Goal: Task Accomplishment & Management: Manage account settings

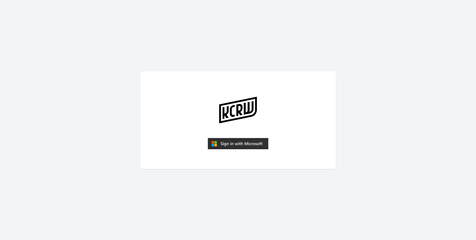
click at [230, 141] on img "submit" at bounding box center [238, 144] width 61 height 12
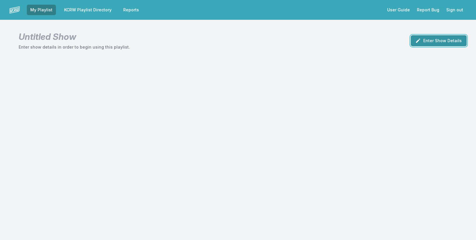
click at [427, 45] on button "Enter Show Details" at bounding box center [439, 40] width 56 height 11
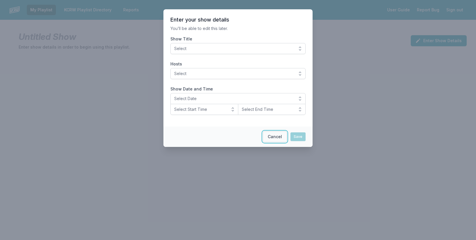
click at [270, 139] on button "Cancel" at bounding box center [275, 136] width 24 height 11
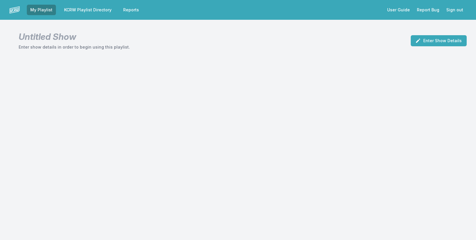
click at [102, 11] on link "KCRW Playlist Directory" at bounding box center [88, 10] width 54 height 10
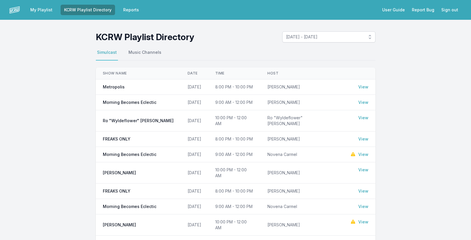
click at [363, 102] on link "View" at bounding box center [363, 103] width 10 height 6
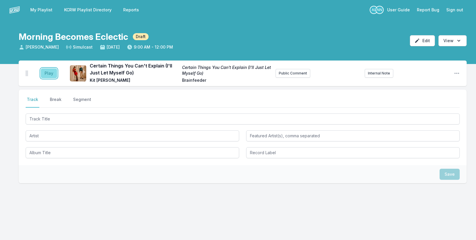
click at [50, 77] on button "Play" at bounding box center [49, 73] width 16 height 10
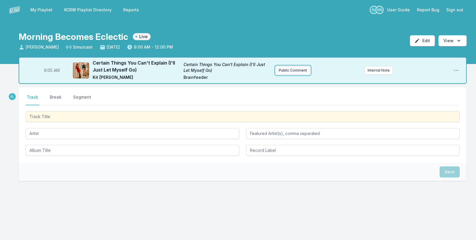
click at [296, 71] on button "Public Comment" at bounding box center [292, 70] width 35 height 9
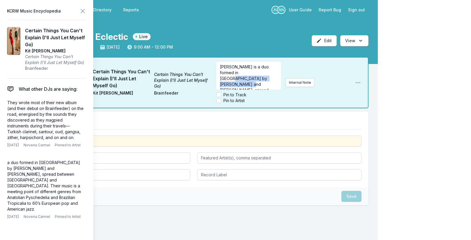
drag, startPoint x: 254, startPoint y: 72, endPoint x: 266, endPoint y: 78, distance: 12.9
click at [266, 78] on span "[PERSON_NAME] is a duo formed in [GEOGRAPHIC_DATA] by [PERSON_NAME] and [PERSON…" at bounding box center [248, 104] width 56 height 81
drag, startPoint x: 256, startPoint y: 73, endPoint x: 233, endPoint y: 82, distance: 24.7
click at [233, 82] on span "[PERSON_NAME] is a duo formed in [GEOGRAPHIC_DATA], spread between [GEOGRAPHIC_…" at bounding box center [249, 96] width 58 height 69
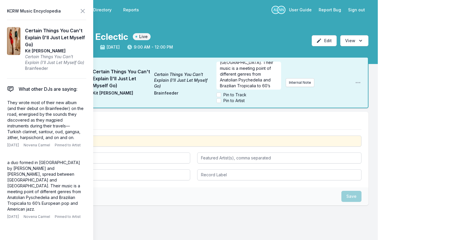
scroll to position [23, 0]
click at [392, 66] on div "My Playlist KCRW Playlist Directory Reports AL NN User Guide Report Bug Sign ou…" at bounding box center [235, 130] width 471 height 261
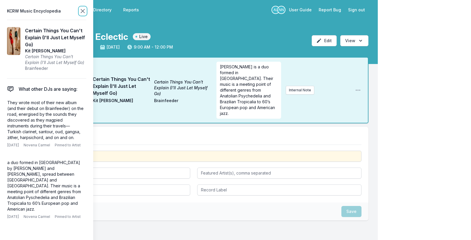
click at [80, 9] on icon at bounding box center [82, 11] width 7 height 7
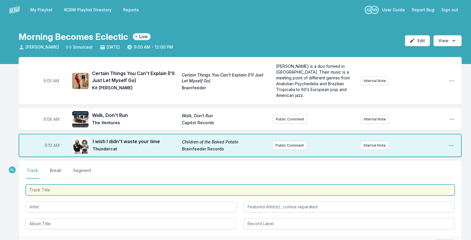
click at [66, 185] on input "Track Title" at bounding box center [240, 190] width 429 height 11
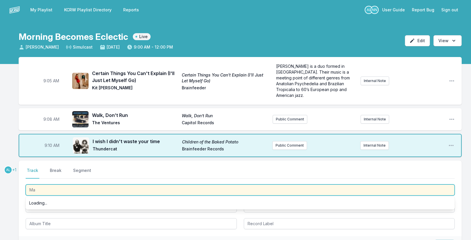
type input "M"
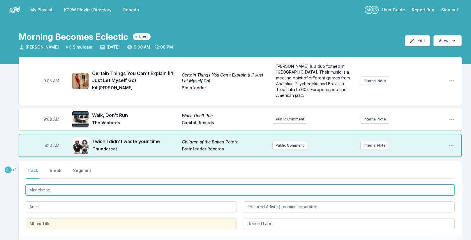
click at [38, 186] on input "Marlebone" at bounding box center [240, 190] width 429 height 11
type input "Marylebone"
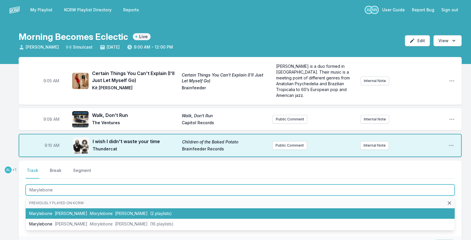
click at [56, 211] on span "[PERSON_NAME]" at bounding box center [71, 213] width 33 height 5
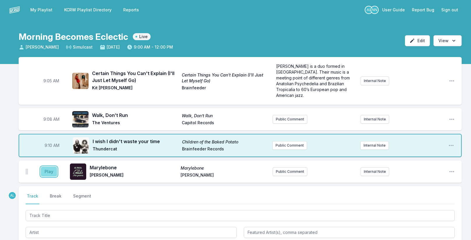
click at [47, 167] on button "Play" at bounding box center [49, 172] width 16 height 10
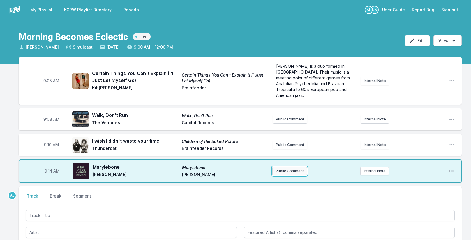
click at [285, 167] on button "Public Comment" at bounding box center [289, 171] width 35 height 9
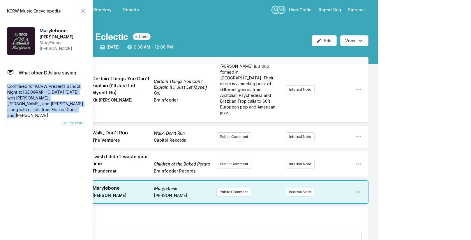
drag, startPoint x: 7, startPoint y: 87, endPoint x: 50, endPoint y: 107, distance: 47.3
click at [50, 107] on p "Confirmed for KCRW Presents School Night at [GEOGRAPHIC_DATA] [DATE] with [PERS…" at bounding box center [45, 101] width 76 height 35
copy p "Confirmed for KCRW Presents School Night at [GEOGRAPHIC_DATA] [DATE] with [PERS…"
click at [52, 104] on p "Confirmed for KCRW Presents School Night at [GEOGRAPHIC_DATA] [DATE] with [PERS…" at bounding box center [45, 101] width 76 height 35
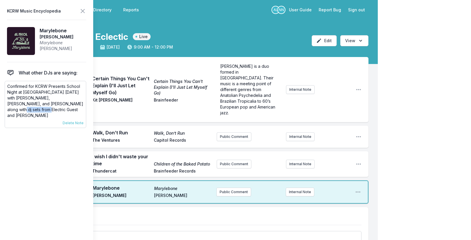
drag, startPoint x: 51, startPoint y: 104, endPoint x: 84, endPoint y: 103, distance: 32.6
click at [84, 103] on div "Confirmed for KCRW Presents School Night at [GEOGRAPHIC_DATA] [DATE] with [PERS…" at bounding box center [46, 104] width 82 height 47
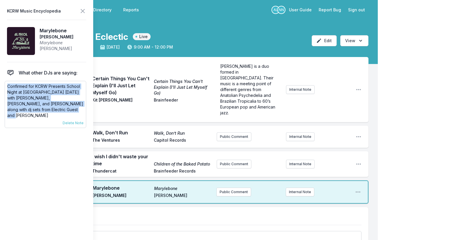
drag, startPoint x: 8, startPoint y: 86, endPoint x: 61, endPoint y: 110, distance: 58.0
click at [61, 110] on p "Confirmed for KCRW Presents School Night at [GEOGRAPHIC_DATA] [DATE] with [PERS…" at bounding box center [45, 101] width 76 height 35
copy p "Confirmed for KCRW Presents School Night at [GEOGRAPHIC_DATA] [DATE] with [PERS…"
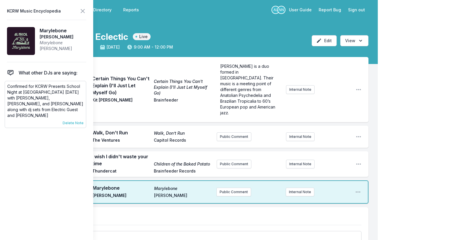
click at [74, 121] on span "Delete Note" at bounding box center [73, 123] width 21 height 5
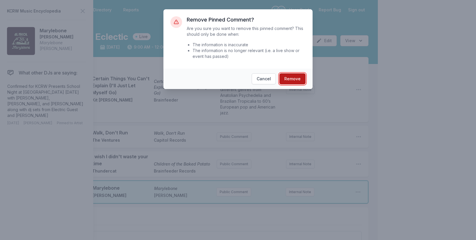
click at [294, 82] on button "Remove" at bounding box center [292, 78] width 26 height 11
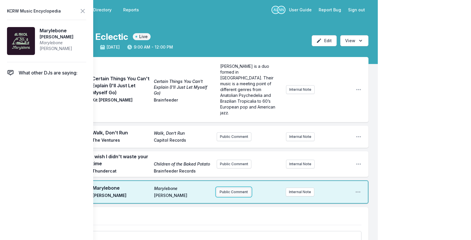
click at [239, 188] on button "Public Comment" at bounding box center [233, 192] width 35 height 9
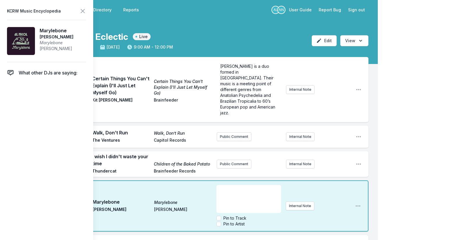
scroll to position [17, 0]
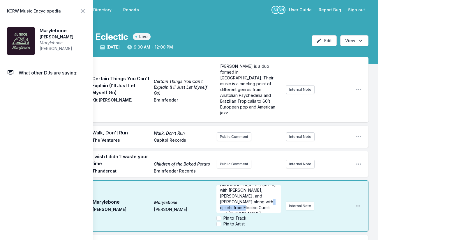
drag, startPoint x: 243, startPoint y: 190, endPoint x: 273, endPoint y: 193, distance: 30.4
click at [273, 193] on div "Confirmed for KCRW Presents School Night at [GEOGRAPHIC_DATA] [DATE] with [PERS…" at bounding box center [248, 199] width 65 height 28
click at [261, 191] on span "Confirmed for KCRW Presents School Night at [GEOGRAPHIC_DATA] [DATE] with [PERS…" at bounding box center [248, 214] width 57 height 52
click at [248, 188] on span "Confirmed for KCRW Presents School Night at [GEOGRAPHIC_DATA] [DATE] with [PERS…" at bounding box center [248, 214] width 57 height 52
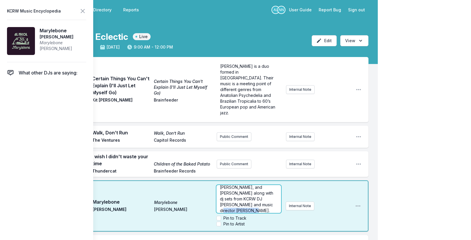
scroll to position [29, 0]
drag, startPoint x: 258, startPoint y: 193, endPoint x: 243, endPoint y: 200, distance: 16.4
click at [243, 200] on div "Confirmed for KCRW Presents School Night at [GEOGRAPHIC_DATA] [DATE] with [PERS…" at bounding box center [248, 199] width 65 height 28
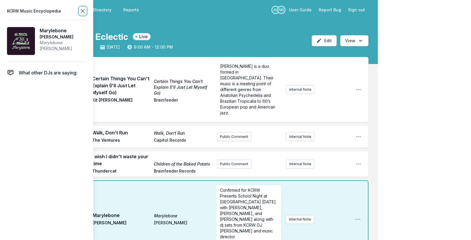
click at [85, 8] on icon at bounding box center [82, 11] width 7 height 7
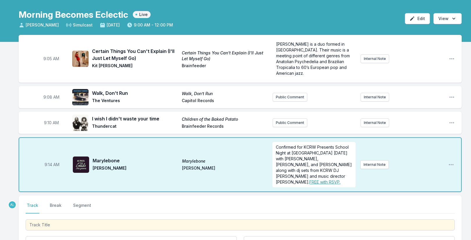
scroll to position [58, 0]
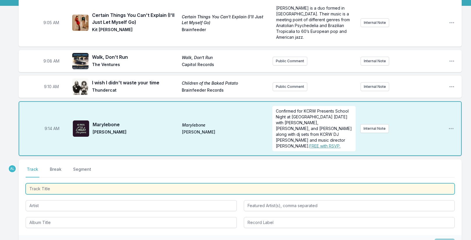
click at [69, 183] on input "Track Title" at bounding box center [240, 188] width 429 height 11
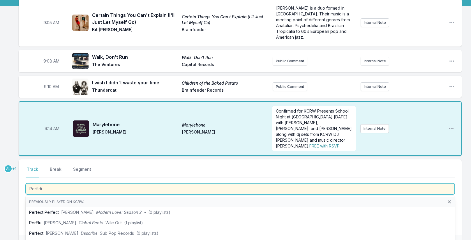
type input "Perfidia"
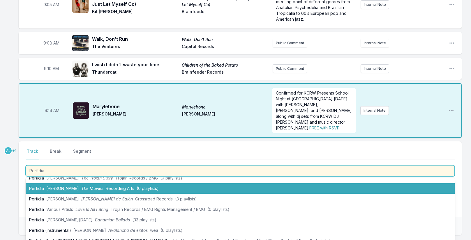
scroll to position [87, 0]
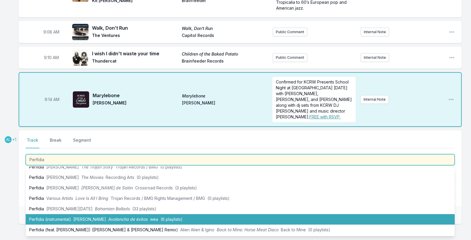
click at [68, 214] on li "Perfidia (instrumental) [PERSON_NAME] Avalancha de éxitos wea (6 playlists)" at bounding box center [240, 219] width 429 height 10
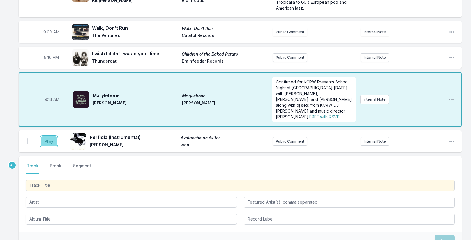
click at [47, 137] on button "Play" at bounding box center [49, 142] width 16 height 10
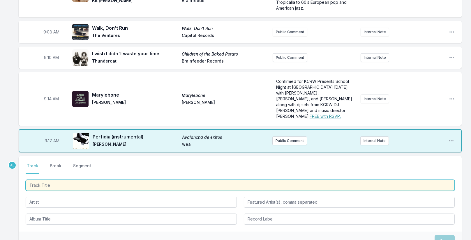
click at [44, 180] on input "Track Title" at bounding box center [240, 185] width 429 height 11
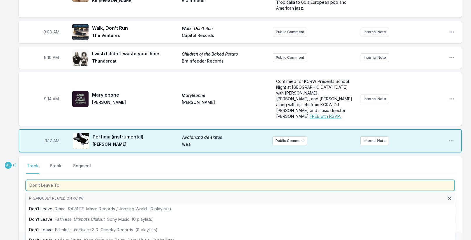
type input "Don't Leave Too"
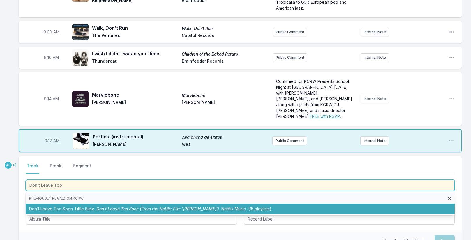
click at [68, 204] on li "Don’t Leave Too Soon Little Simz Don’t Leave Too Soon (From the Netflix Film '[…" at bounding box center [240, 209] width 429 height 10
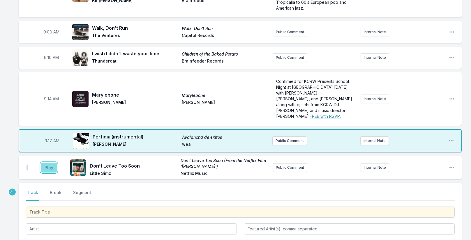
click at [45, 163] on button "Play" at bounding box center [49, 168] width 16 height 10
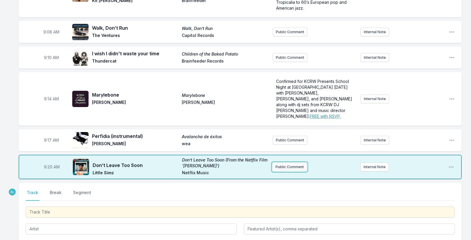
click at [289, 163] on button "Public Comment" at bounding box center [289, 167] width 35 height 9
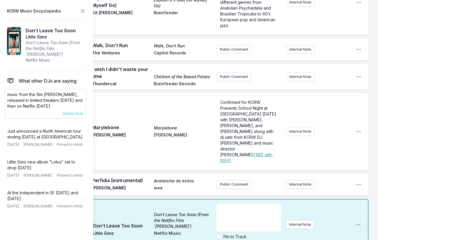
click at [27, 92] on p "music from the film [PERSON_NAME], released in limited theaters [DATE] and then…" at bounding box center [45, 100] width 76 height 17
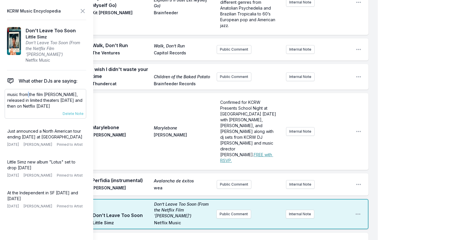
click at [27, 92] on p "music from the film [PERSON_NAME], released in limited theaters [DATE] and then…" at bounding box center [45, 100] width 76 height 17
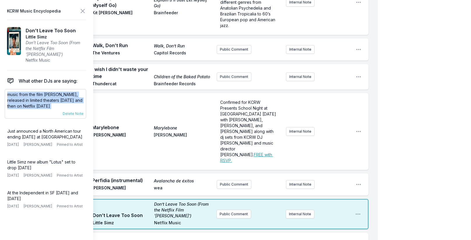
click at [27, 92] on p "music from the film [PERSON_NAME], released in limited theaters [DATE] and then…" at bounding box center [45, 100] width 76 height 17
copy div "music from the film [PERSON_NAME], released in limited theaters [DATE] and then…"
click at [231, 210] on button "Public Comment" at bounding box center [233, 214] width 35 height 9
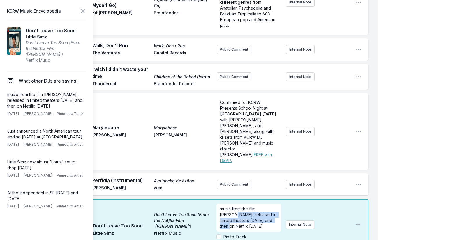
drag, startPoint x: 219, startPoint y: 187, endPoint x: 272, endPoint y: 192, distance: 53.5
click at [272, 204] on div "music from the film [PERSON_NAME], released in limited theaters [DATE] and then…" at bounding box center [248, 218] width 65 height 28
click at [81, 9] on icon at bounding box center [82, 10] width 3 height 3
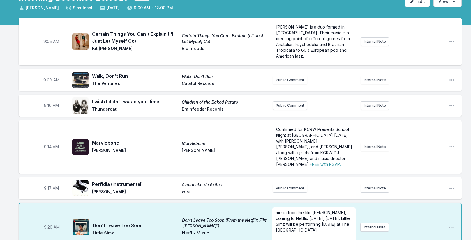
scroll to position [29, 0]
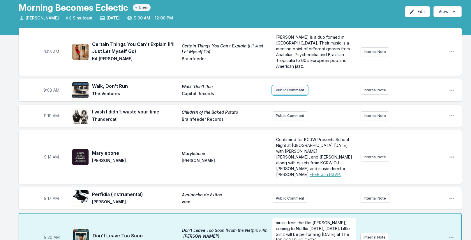
click at [278, 86] on button "Public Comment" at bounding box center [290, 90] width 35 height 9
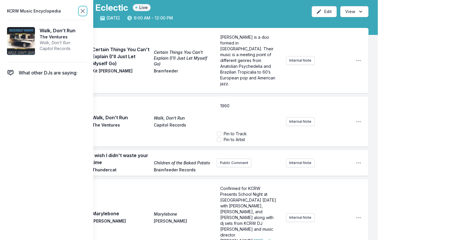
click at [82, 10] on icon at bounding box center [82, 10] width 3 height 3
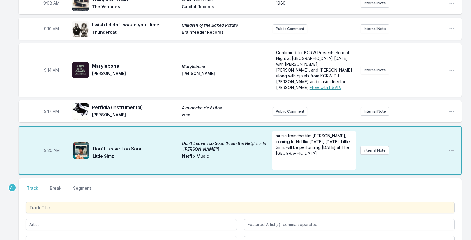
scroll to position [116, 0]
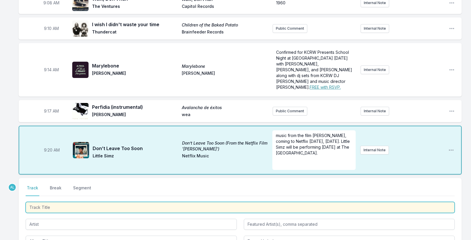
click at [54, 202] on input "Track Title" at bounding box center [240, 207] width 429 height 11
type input "Past Beings"
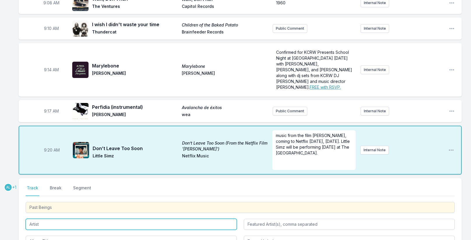
click at [68, 219] on input "Artist" at bounding box center [131, 224] width 211 height 11
type input "[PERSON_NAME]"
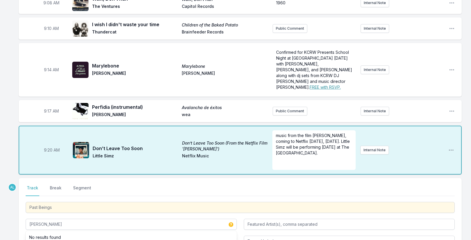
click at [18, 211] on div "9:05 AM Certain Things You Can't Explain (I'll Just Let Myself Go) Certain Thin…" at bounding box center [235, 134] width 471 height 387
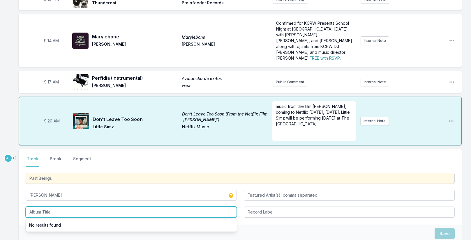
click at [36, 207] on input "Album Title" at bounding box center [131, 212] width 211 height 11
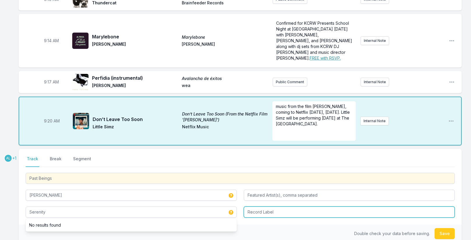
type input "Serenity"
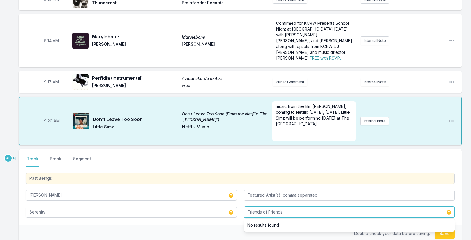
type input "Friends of Friends"
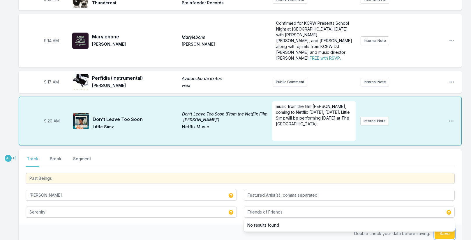
click at [450, 228] on button "Save" at bounding box center [444, 233] width 20 height 11
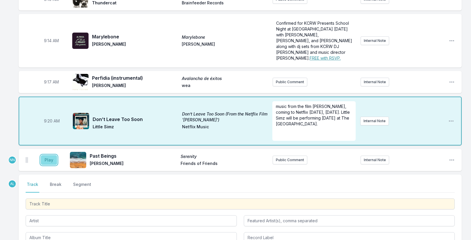
click at [46, 155] on button "Play" at bounding box center [49, 160] width 16 height 10
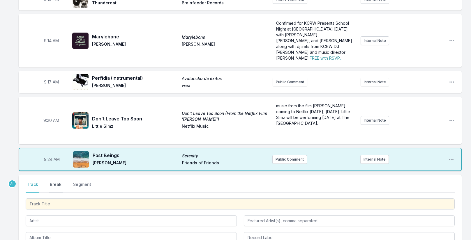
click at [59, 182] on button "Break" at bounding box center [56, 187] width 14 height 11
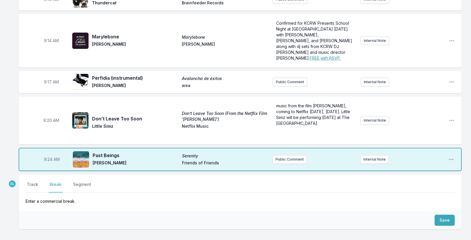
scroll to position [175, 0]
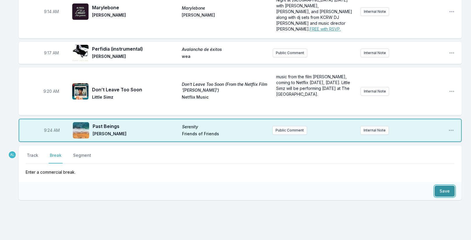
click at [444, 186] on button "Save" at bounding box center [444, 191] width 20 height 11
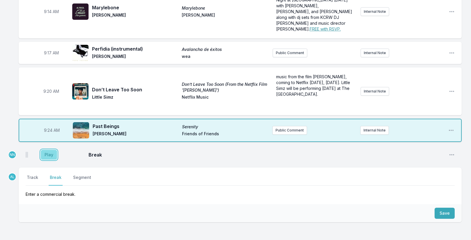
click at [50, 150] on button "Play" at bounding box center [49, 155] width 16 height 10
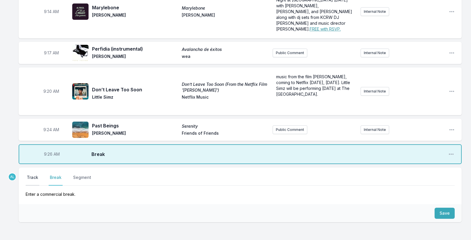
click at [36, 175] on button "Track" at bounding box center [33, 180] width 14 height 11
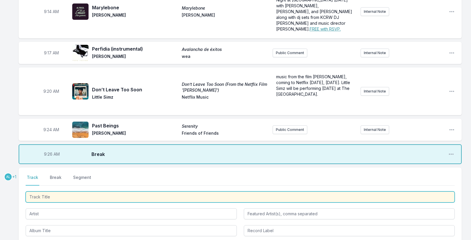
click at [44, 192] on input "Track Title" at bounding box center [240, 197] width 429 height 11
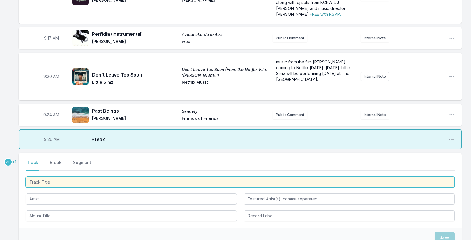
scroll to position [204, 0]
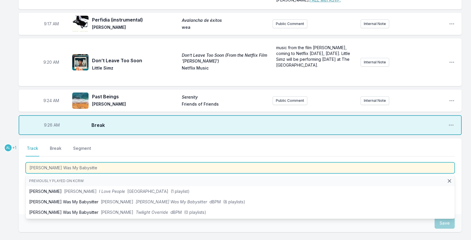
type input "[PERSON_NAME] Was My Babysitter"
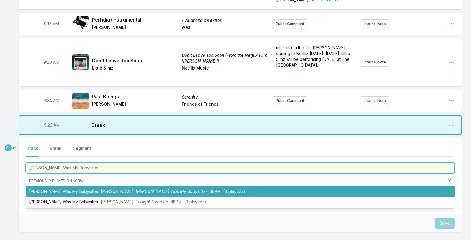
click at [53, 186] on li "[PERSON_NAME] Was My Babysitter [PERSON_NAME] [PERSON_NAME] Was My Babysitter d…" at bounding box center [240, 191] width 429 height 10
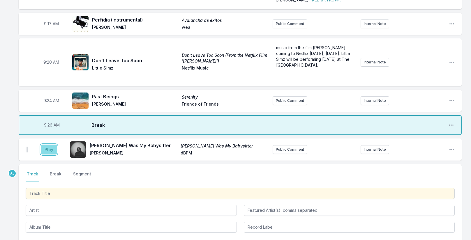
click at [50, 145] on button "Play" at bounding box center [49, 150] width 16 height 10
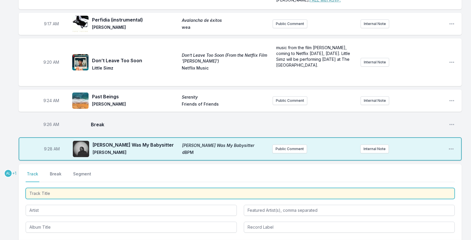
click at [62, 188] on input "Track Title" at bounding box center [240, 193] width 429 height 11
type input "Rock & Roll (Mono Single) [2015 Remastered]"
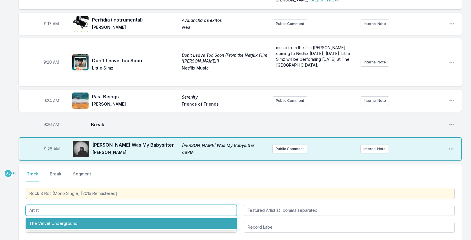
click at [54, 218] on li "The Velvet Underground" at bounding box center [131, 223] width 211 height 10
type input "The Velvet Underground"
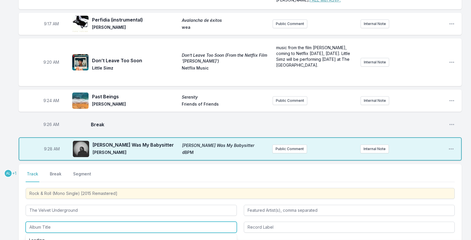
click at [54, 222] on input "Album Title" at bounding box center [131, 227] width 211 height 11
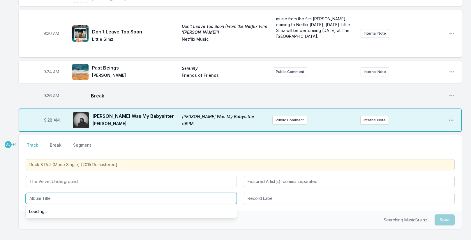
scroll to position [233, 0]
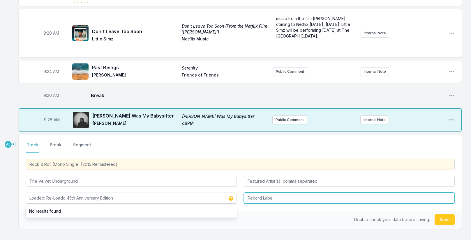
type input "Loaded: Re-Loadd 45th Anniversary Edition"
type input "Rhino"
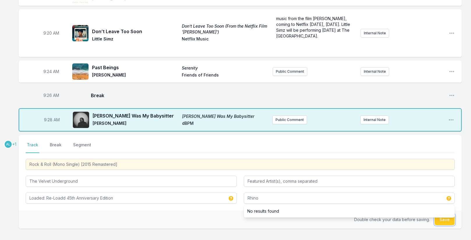
click at [444, 214] on button "Save" at bounding box center [444, 219] width 20 height 11
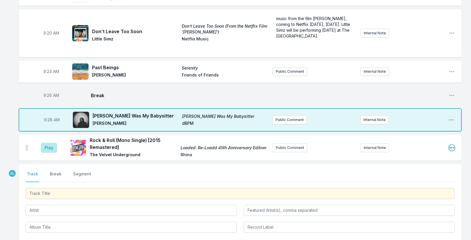
click at [451, 145] on icon "Open playlist item options" at bounding box center [452, 148] width 6 height 6
click at [426, 165] on button "Edit Track Details" at bounding box center [421, 170] width 65 height 10
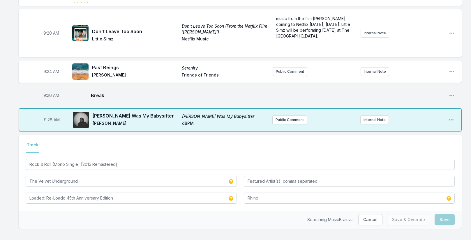
scroll to position [229, 0]
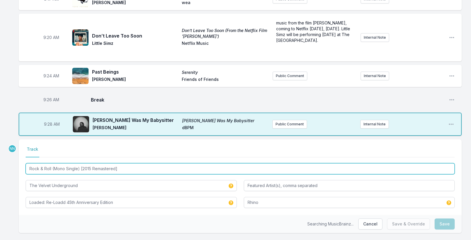
click at [53, 163] on input "Rock & Roll (Mono Single) [2015 Remastered]" at bounding box center [240, 168] width 429 height 11
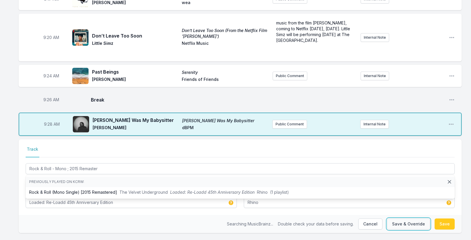
click at [406, 219] on button "Save & Override" at bounding box center [408, 224] width 43 height 11
type input "Rock & Roll (Mono Single) [2015 Remastered]"
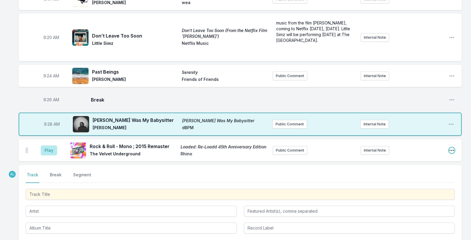
click at [453, 148] on icon "Open playlist item options" at bounding box center [452, 151] width 6 height 6
click at [425, 167] on button "Edit Track Details" at bounding box center [421, 172] width 65 height 10
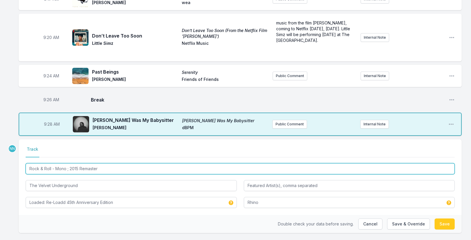
click at [67, 163] on input "Rock & Roll - Mono ; 2015 Remaster" at bounding box center [240, 168] width 429 height 11
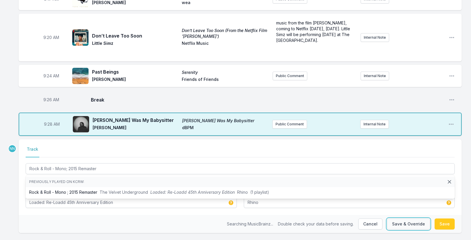
click at [413, 219] on button "Save & Override" at bounding box center [408, 224] width 43 height 11
type input "Rock & Roll - Mono ; 2015 Remaster"
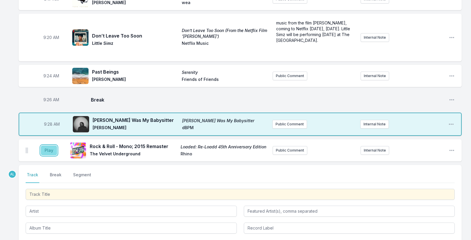
click at [50, 146] on button "Play" at bounding box center [49, 151] width 16 height 10
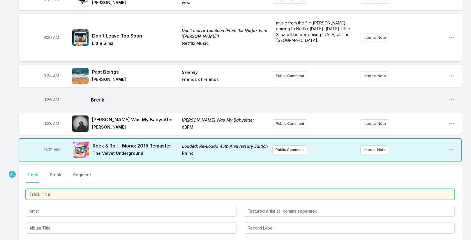
click at [70, 189] on input "Track Title" at bounding box center [240, 194] width 429 height 11
type input "Another Life"
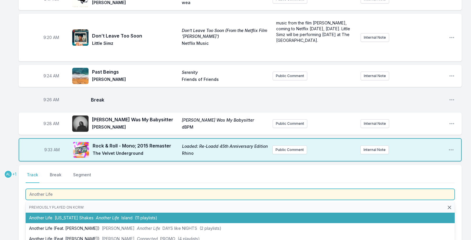
click at [78, 215] on span "[US_STATE] Shakes" at bounding box center [74, 217] width 39 height 5
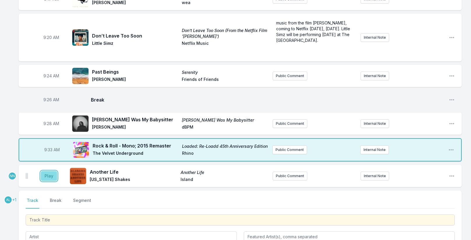
click at [47, 171] on button "Play" at bounding box center [49, 176] width 16 height 10
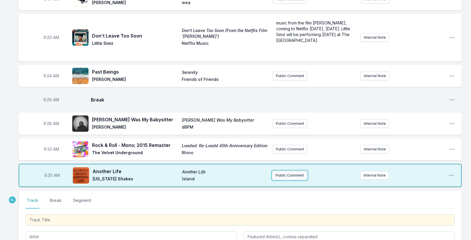
click at [294, 171] on button "Public Comment" at bounding box center [289, 175] width 35 height 9
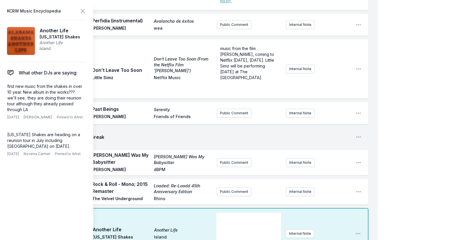
scroll to position [258, 0]
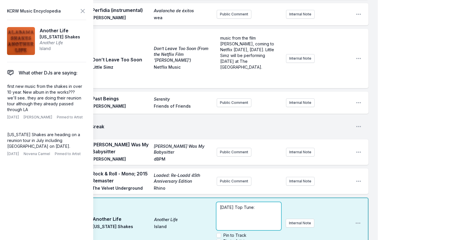
click at [263, 205] on p "[DATE] Top Tune:" at bounding box center [249, 208] width 58 height 6
drag, startPoint x: 220, startPoint y: 174, endPoint x: 255, endPoint y: 171, distance: 35.0
click at [255, 205] on span "[DATE] Top Tune: Vocal powerhouse (and [DATE] birthday girl) [PERSON_NAME] just…" at bounding box center [249, 239] width 59 height 69
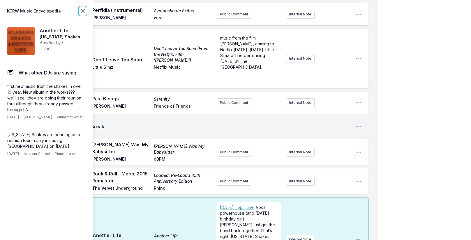
click at [81, 9] on icon at bounding box center [82, 10] width 3 height 3
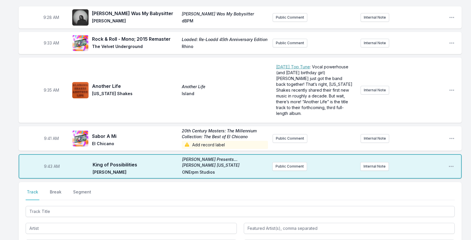
scroll to position [345, 0]
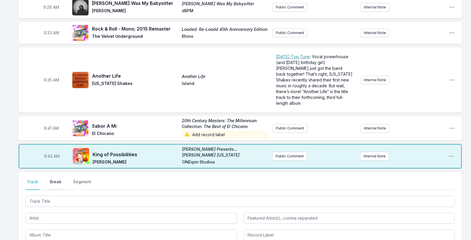
click at [54, 179] on button "Break" at bounding box center [56, 184] width 14 height 11
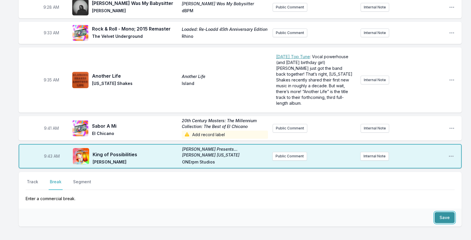
click at [446, 212] on button "Save" at bounding box center [444, 217] width 20 height 11
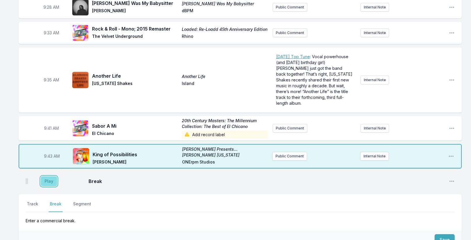
click at [51, 176] on button "Play" at bounding box center [49, 181] width 16 height 10
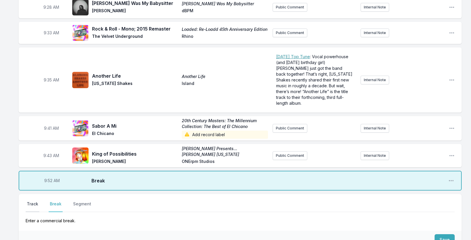
click at [30, 201] on button "Track" at bounding box center [33, 206] width 14 height 11
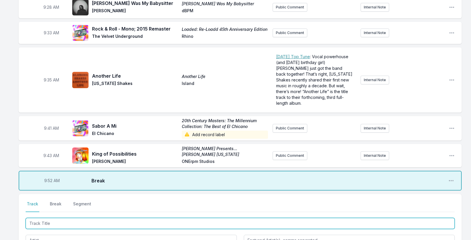
click at [48, 218] on input "Track Title" at bounding box center [240, 223] width 429 height 11
type input "Get It Over"
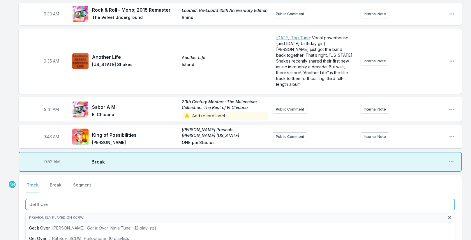
scroll to position [374, 0]
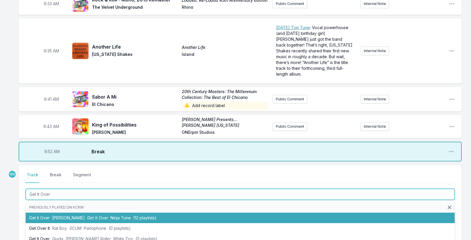
click at [54, 215] on span "[PERSON_NAME]" at bounding box center [68, 217] width 33 height 5
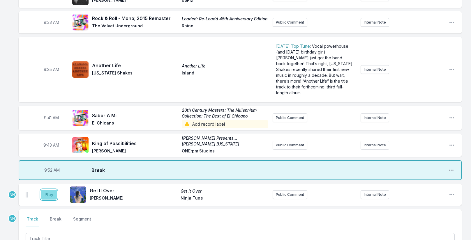
click at [50, 190] on button "Play" at bounding box center [49, 195] width 16 height 10
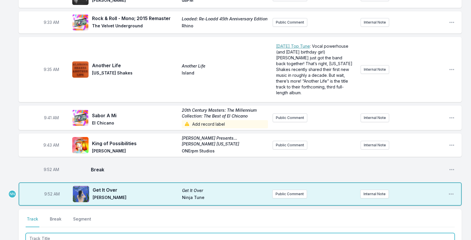
click at [48, 233] on input "Track Title" at bounding box center [240, 238] width 429 height 11
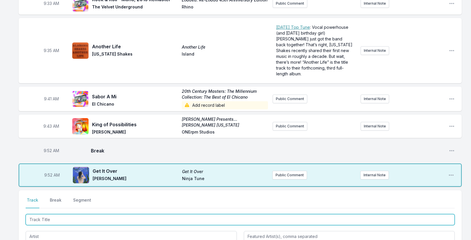
scroll to position [403, 0]
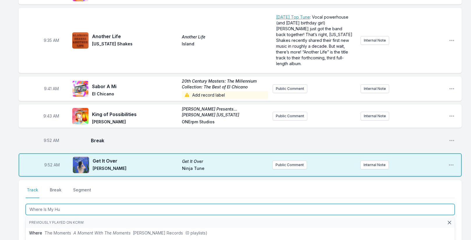
type input "Where Is My Hus"
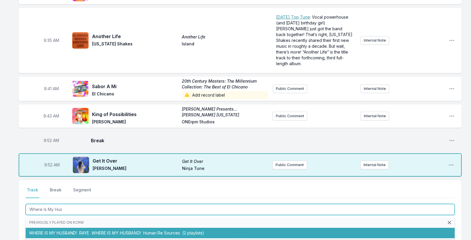
click at [63, 228] on li "WHERE IS MY HUSBAND! RAYE WHERE IS MY HUSBAND! Human Re Sources (2 playlists)" at bounding box center [240, 233] width 429 height 10
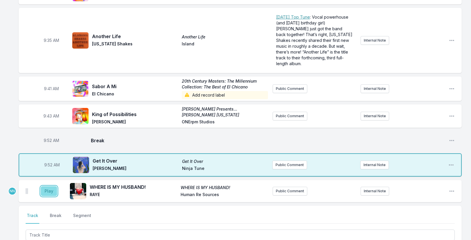
click at [49, 186] on button "Play" at bounding box center [49, 191] width 16 height 10
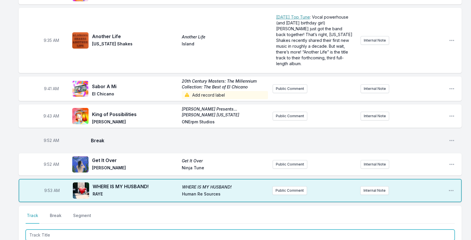
click at [72, 230] on input "Track Title" at bounding box center [240, 235] width 429 height 11
type input "[PERSON_NAME]"
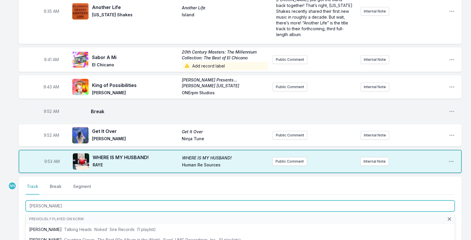
scroll to position [461, 0]
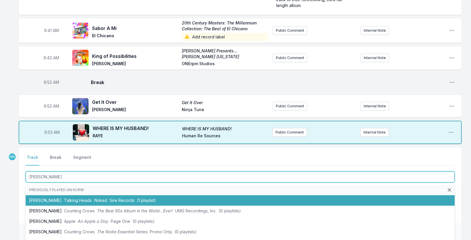
click at [70, 198] on span "Talking Heads" at bounding box center [78, 200] width 28 height 5
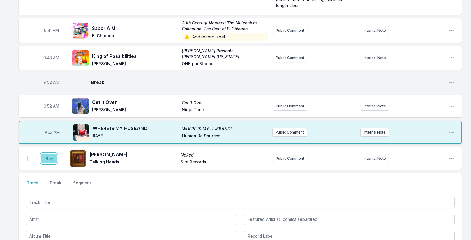
click at [53, 154] on button "Play" at bounding box center [49, 159] width 16 height 10
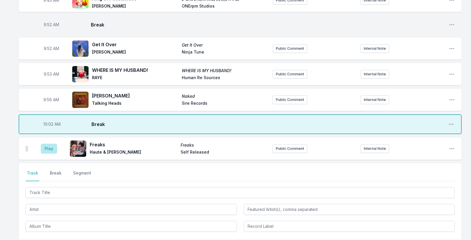
scroll to position [520, 0]
click at [47, 143] on button "Play" at bounding box center [49, 148] width 16 height 10
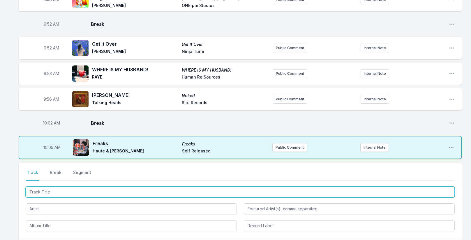
click at [52, 187] on input "Track Title" at bounding box center [240, 192] width 429 height 11
type input "In Your Head"
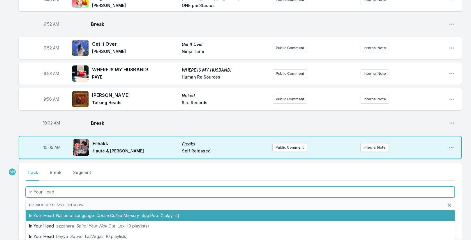
click at [113, 213] on span "Dance Called Memory" at bounding box center [117, 215] width 43 height 5
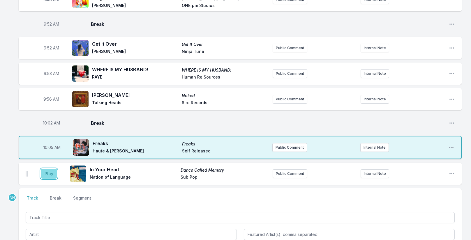
click at [52, 169] on button "Play" at bounding box center [49, 174] width 16 height 10
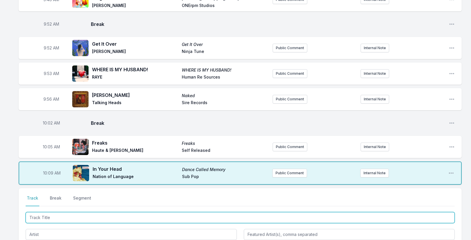
click at [56, 212] on input "Track Title" at bounding box center [240, 217] width 429 height 11
type input "UFO"
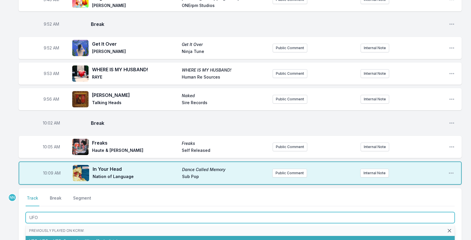
click at [59, 236] on li "UFO UFOs UFO Smugglers Way (8 playlists)" at bounding box center [240, 241] width 429 height 10
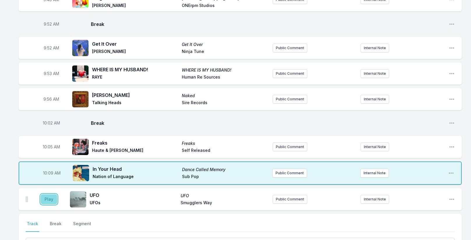
click at [47, 194] on button "Play" at bounding box center [49, 199] width 16 height 10
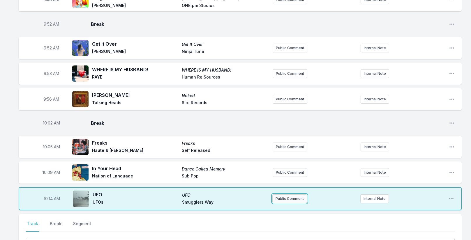
click at [286, 194] on button "Public Comment" at bounding box center [289, 198] width 35 height 9
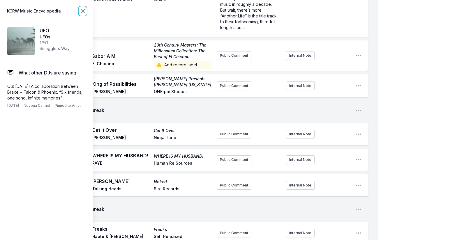
click at [83, 10] on icon at bounding box center [82, 11] width 7 height 7
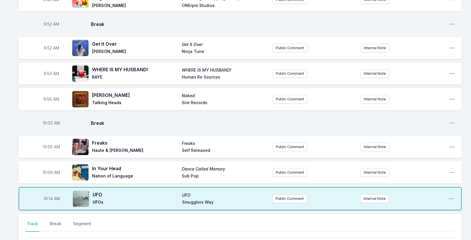
scroll to position [578, 0]
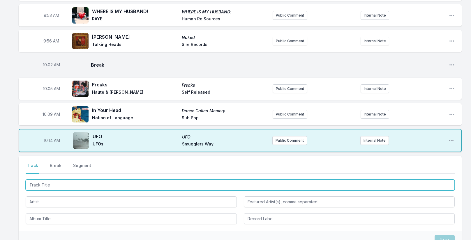
drag, startPoint x: 54, startPoint y: 170, endPoint x: 48, endPoint y: 171, distance: 6.8
click at [54, 180] on input "Track Title" at bounding box center [240, 185] width 429 height 11
type input "Everything In It's"
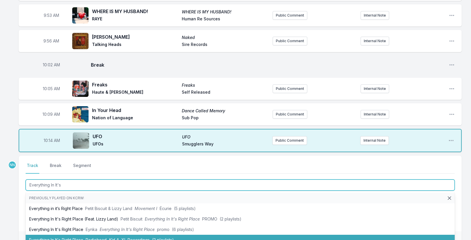
click at [79, 235] on li "Everything In It's Right Place Radiohead Kid A XL Recordings (2 playlists)" at bounding box center [240, 240] width 429 height 10
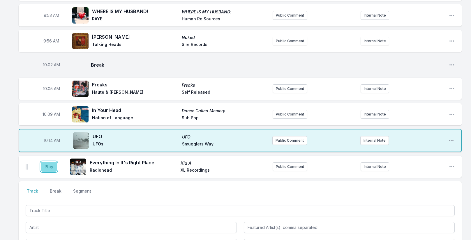
click at [53, 162] on button "Play" at bounding box center [49, 167] width 16 height 10
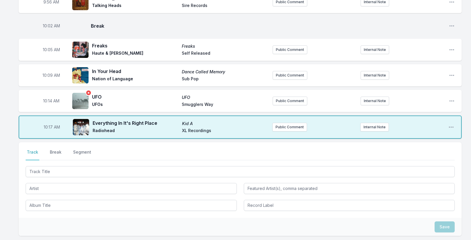
scroll to position [656, 0]
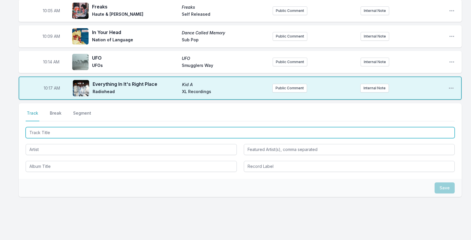
click at [54, 127] on input "Track Title" at bounding box center [240, 132] width 429 height 11
type input "Daisy"
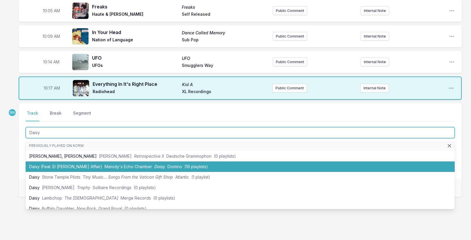
click at [57, 162] on li "Daisy (Feat. El [PERSON_NAME] Affair) [PERSON_NAME]'s Echo Chamber [PERSON_NAME…" at bounding box center [240, 167] width 429 height 10
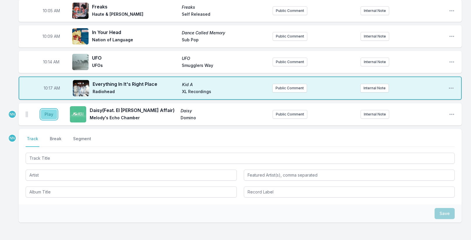
click at [49, 109] on button "Play" at bounding box center [49, 114] width 16 height 10
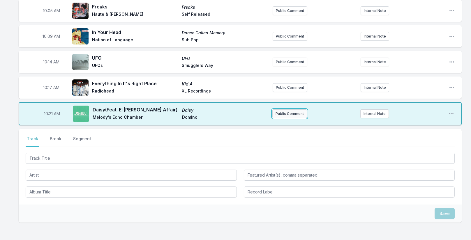
click at [290, 109] on button "Public Comment" at bounding box center [289, 113] width 35 height 9
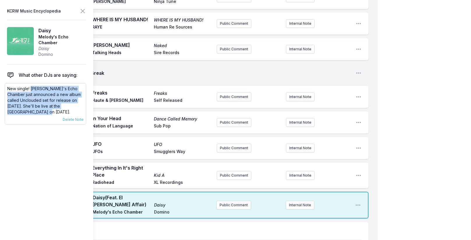
drag, startPoint x: 31, startPoint y: 89, endPoint x: 33, endPoint y: 120, distance: 31.2
click at [45, 113] on p "New single! [PERSON_NAME]'s Echo Chamber just announced a new album called Uncl…" at bounding box center [45, 100] width 76 height 29
copy p "[PERSON_NAME]'s Echo Chamber just announced a new album called Unclouded set fo…"
click at [238, 201] on button "Public Comment" at bounding box center [233, 205] width 35 height 9
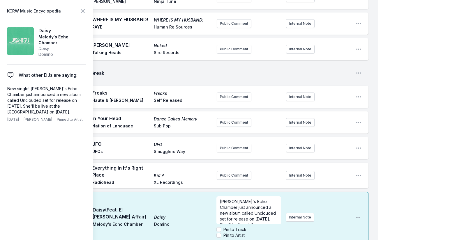
scroll to position [17, 0]
click at [82, 10] on icon at bounding box center [82, 10] width 3 height 3
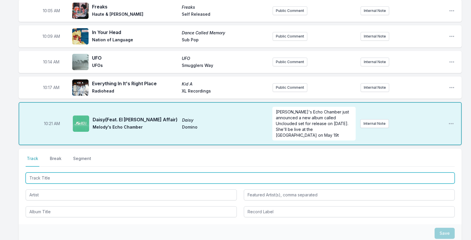
click at [54, 173] on input "Track Title" at bounding box center [240, 178] width 429 height 11
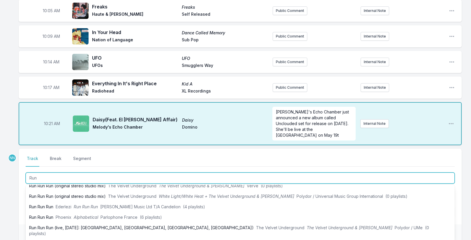
scroll to position [153, 0]
type input "Run"
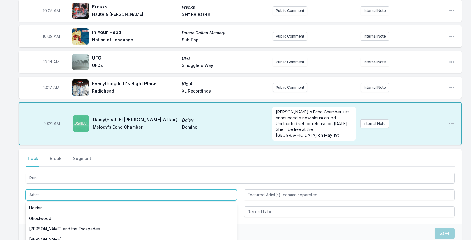
click at [38, 190] on input "Artist" at bounding box center [131, 195] width 211 height 11
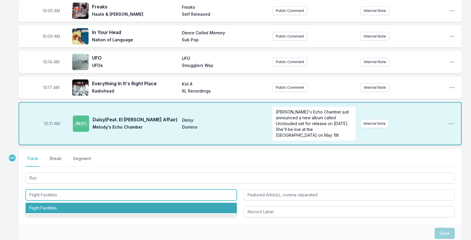
click at [48, 203] on li "Flight Facilities" at bounding box center [131, 208] width 211 height 10
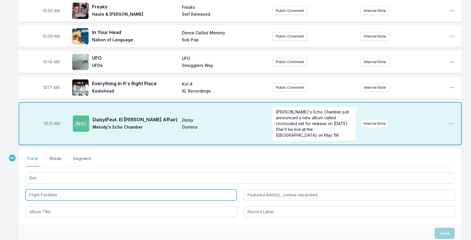
type input "Flight Facilities"
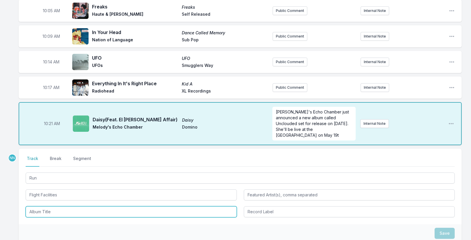
click at [38, 206] on input "Album Title" at bounding box center [131, 211] width 211 height 11
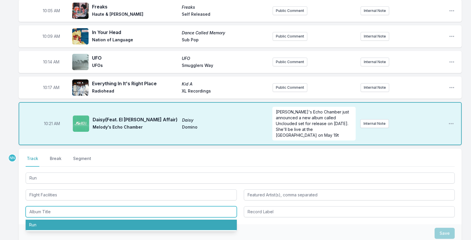
click at [40, 220] on li "Run" at bounding box center [131, 225] width 211 height 10
type input "Run"
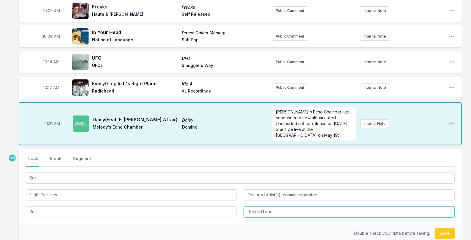
click at [262, 206] on input "Record Label" at bounding box center [349, 211] width 211 height 11
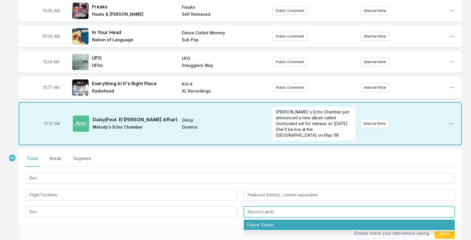
click at [260, 220] on li "Future Classic" at bounding box center [349, 225] width 211 height 10
type input "Future Classic"
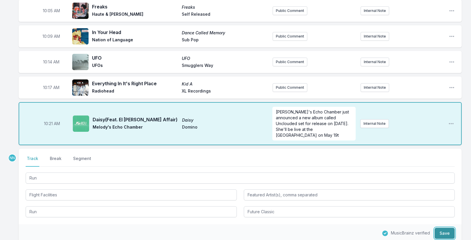
click at [446, 228] on button "Save" at bounding box center [444, 233] width 20 height 11
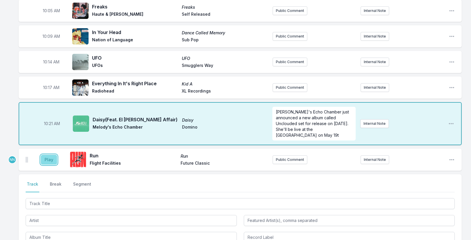
click at [52, 155] on button "Play" at bounding box center [49, 160] width 16 height 10
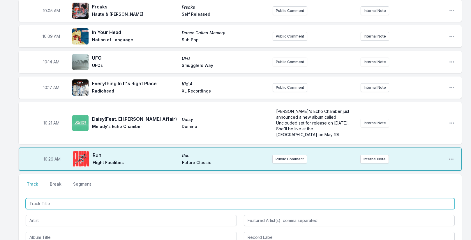
click at [83, 198] on input "Track Title" at bounding box center [240, 203] width 429 height 11
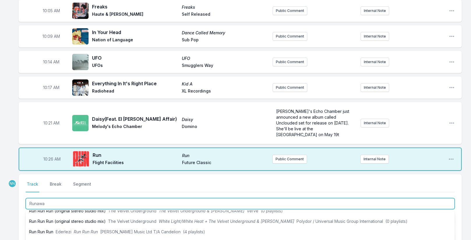
type input "Runaway"
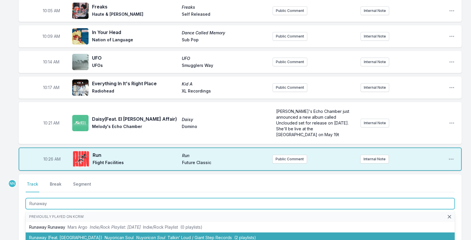
click at [136, 235] on span "Nuyorican Soul" at bounding box center [150, 237] width 29 height 5
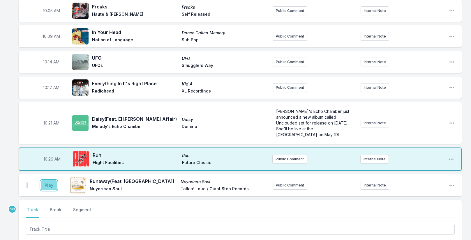
click at [52, 181] on button "Play" at bounding box center [49, 186] width 16 height 10
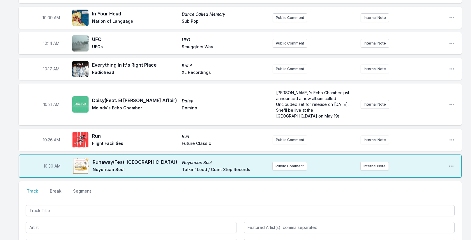
scroll to position [685, 0]
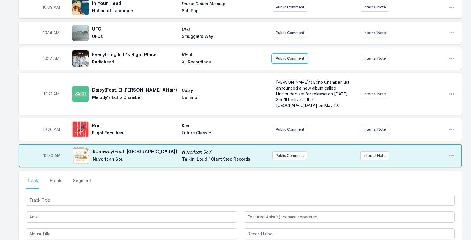
click at [282, 54] on button "Public Comment" at bounding box center [290, 58] width 35 height 9
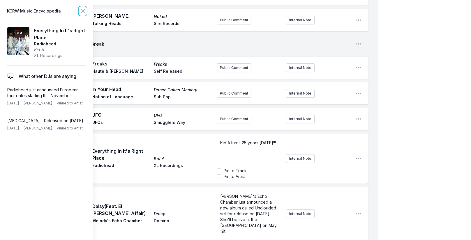
click at [83, 11] on icon at bounding box center [82, 10] width 3 height 3
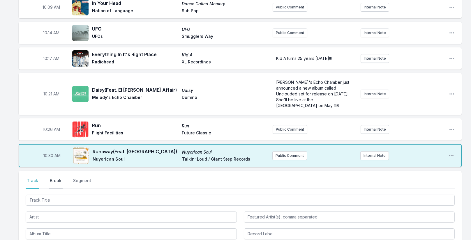
click at [54, 178] on button "Break" at bounding box center [56, 183] width 14 height 11
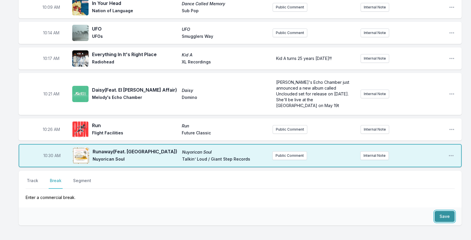
click at [445, 211] on button "Save" at bounding box center [444, 216] width 20 height 11
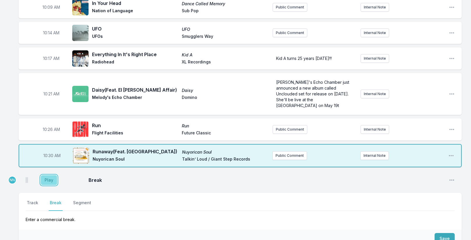
click at [52, 175] on button "Play" at bounding box center [49, 180] width 16 height 10
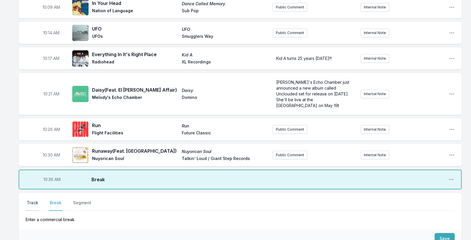
click at [29, 200] on button "Track" at bounding box center [33, 205] width 14 height 11
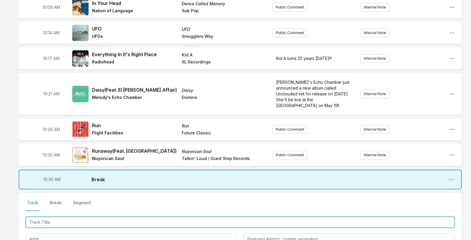
click at [53, 217] on input "Track Title" at bounding box center [240, 222] width 429 height 11
type input "I Predict A Riot"
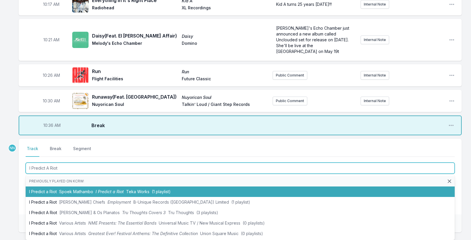
scroll to position [743, 0]
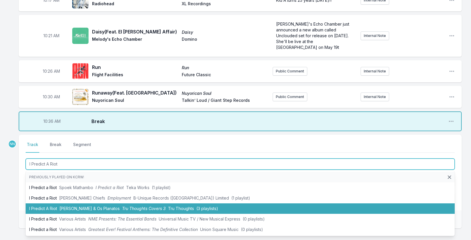
click at [87, 206] on span "[PERSON_NAME] & Os Planatos" at bounding box center [89, 208] width 60 height 5
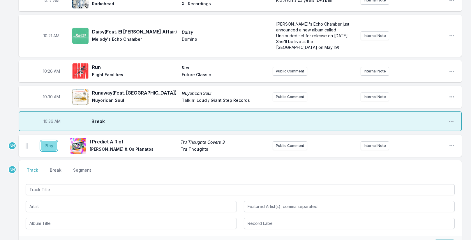
click at [53, 141] on button "Play" at bounding box center [49, 146] width 16 height 10
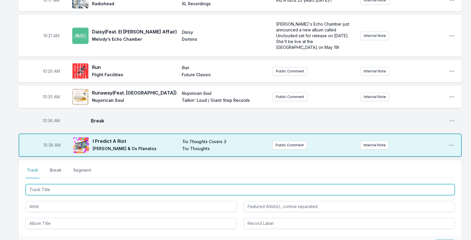
click at [52, 184] on input "Track Title" at bounding box center [240, 189] width 429 height 11
type input "Disco Life"
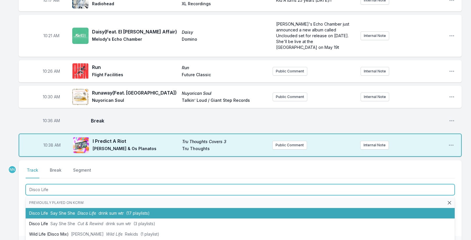
click at [77, 208] on li "Disco Life Say She She Disco Life drink sum wtr (17 playlists)" at bounding box center [240, 213] width 429 height 10
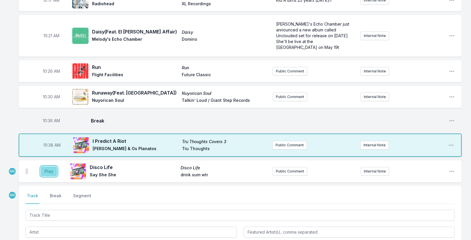
click at [52, 167] on button "Play" at bounding box center [49, 172] width 16 height 10
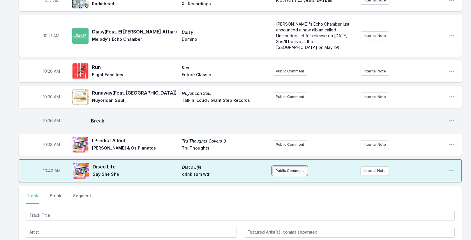
click at [294, 167] on button "Public Comment" at bounding box center [289, 171] width 35 height 9
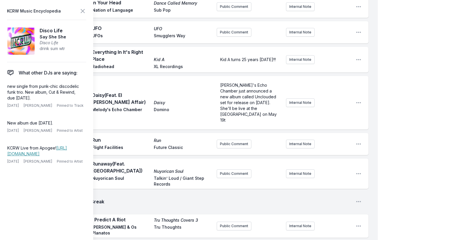
scroll to position [831, 0]
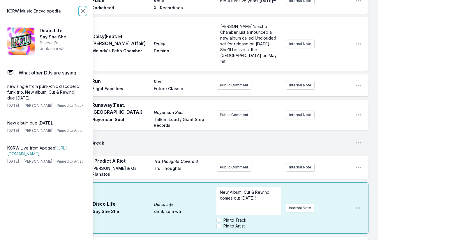
click at [86, 12] on icon at bounding box center [82, 11] width 7 height 7
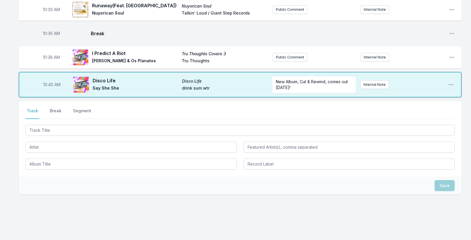
scroll to position [828, 0]
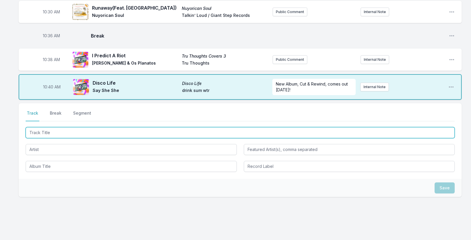
click at [66, 127] on input "Track Title" at bounding box center [240, 132] width 429 height 11
type input "Young [DEMOGRAPHIC_DATA]"
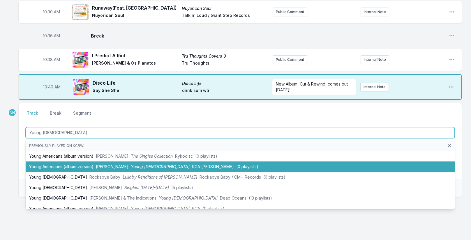
click at [66, 162] on li "Young Americans (album version) [PERSON_NAME] [PERSON_NAME] [DEMOGRAPHIC_DATA] …" at bounding box center [240, 167] width 429 height 10
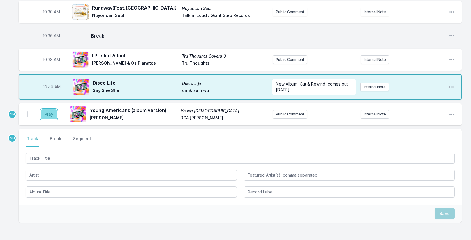
click at [47, 109] on button "Play" at bounding box center [49, 114] width 16 height 10
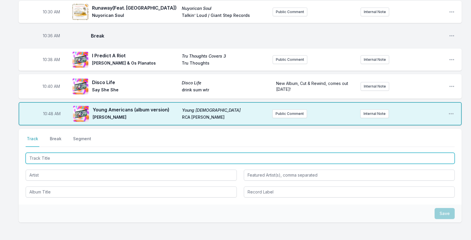
click at [44, 153] on input "Track Title" at bounding box center [240, 158] width 429 height 11
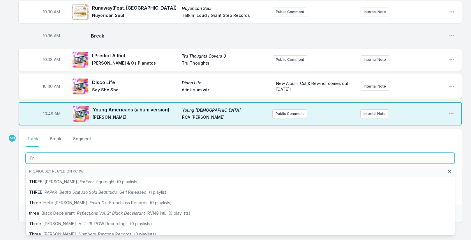
type input "T"
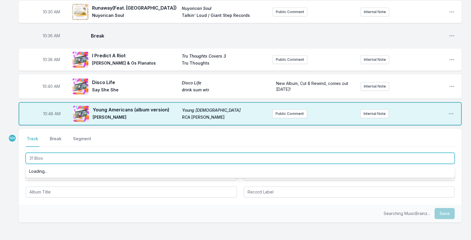
type input "31 Bloom"
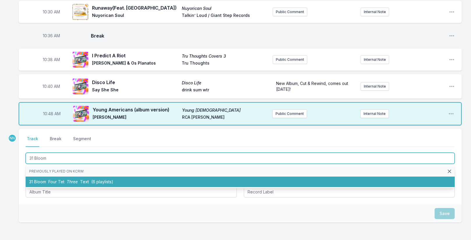
click at [52, 177] on li "31 Bloom Four Tet Three Text (6 playlists)" at bounding box center [240, 182] width 429 height 10
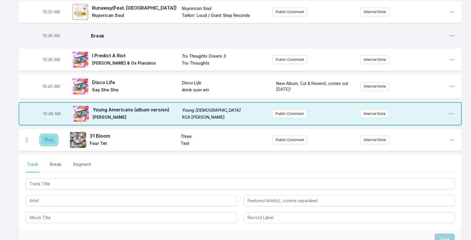
click at [47, 135] on button "Play" at bounding box center [49, 140] width 16 height 10
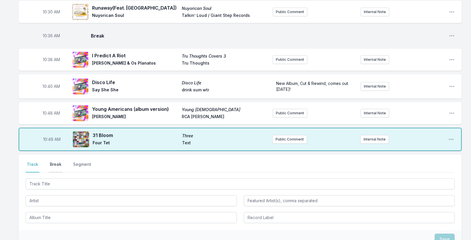
click at [58, 162] on button "Break" at bounding box center [56, 167] width 14 height 11
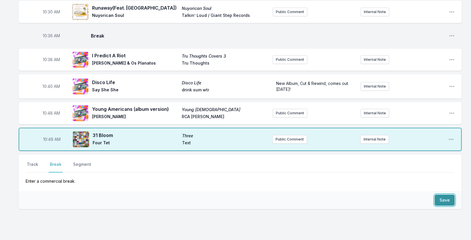
click at [448, 195] on button "Save" at bounding box center [444, 200] width 20 height 11
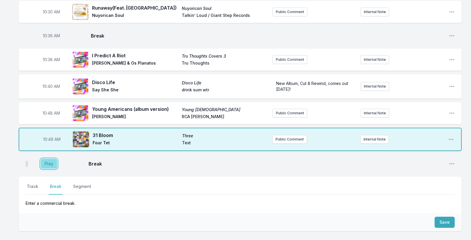
click at [48, 159] on button "Play" at bounding box center [49, 164] width 16 height 10
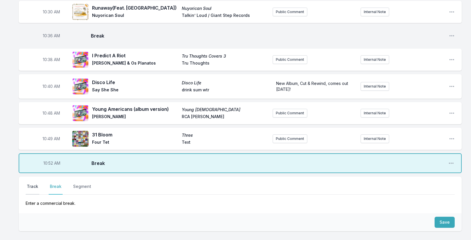
click at [29, 184] on button "Track" at bounding box center [33, 189] width 14 height 11
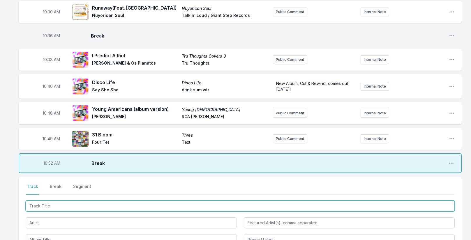
click at [49, 201] on input "Track Title" at bounding box center [240, 206] width 429 height 11
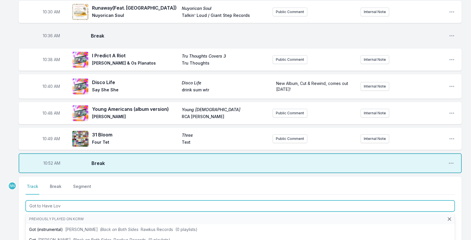
type input "Got to Have Love"
drag, startPoint x: 48, startPoint y: 225, endPoint x: 50, endPoint y: 236, distance: 10.4
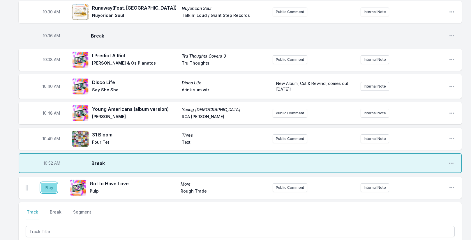
click at [44, 183] on button "Play" at bounding box center [49, 188] width 16 height 10
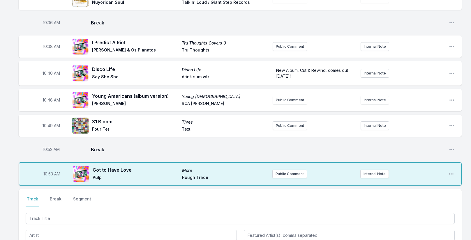
scroll to position [927, 0]
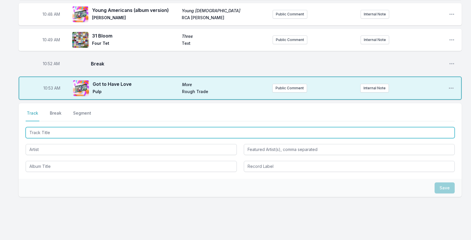
click at [40, 127] on input "Track Title" at bounding box center [240, 132] width 429 height 11
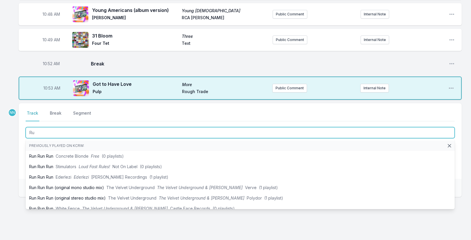
type input "R"
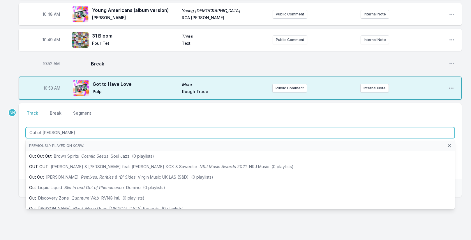
type input "Out of Time"
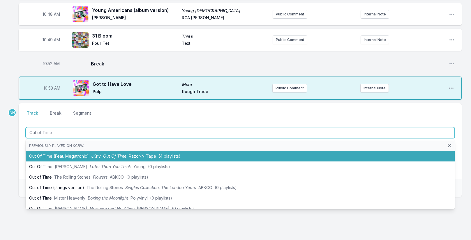
click at [57, 151] on li "Out Of Time (Feat. Megatronic) JKriv Out Of Time Razor-N-Tape (4 playlists)" at bounding box center [240, 156] width 429 height 10
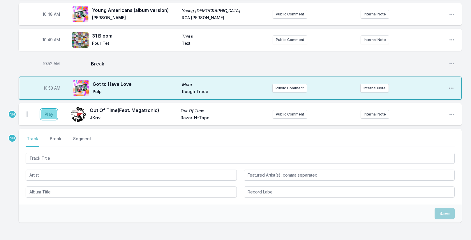
click at [48, 109] on button "Play" at bounding box center [49, 114] width 16 height 10
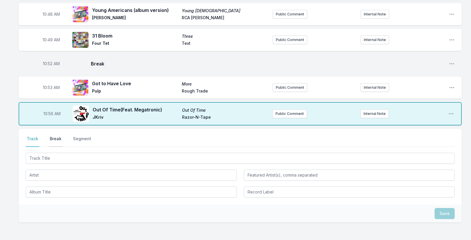
click at [59, 136] on button "Break" at bounding box center [56, 141] width 14 height 11
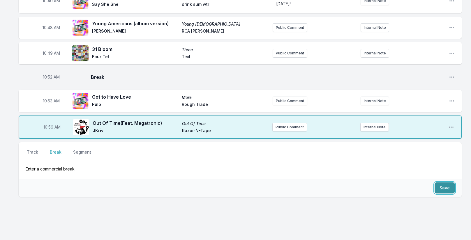
click at [445, 183] on button "Save" at bounding box center [444, 188] width 20 height 11
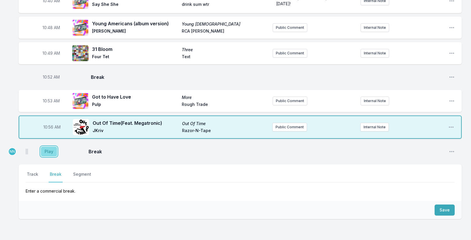
click at [47, 147] on button "Play" at bounding box center [49, 152] width 16 height 10
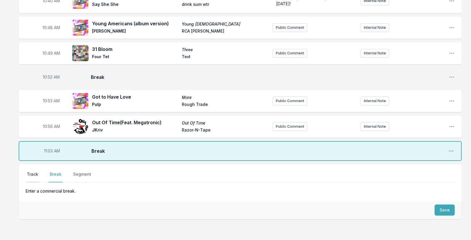
click at [30, 171] on button "Track" at bounding box center [33, 176] width 14 height 11
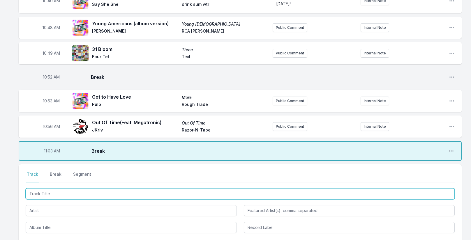
click at [63, 188] on input "Track Title" at bounding box center [240, 193] width 429 height 11
type input "The Space Travelers Lullaby"
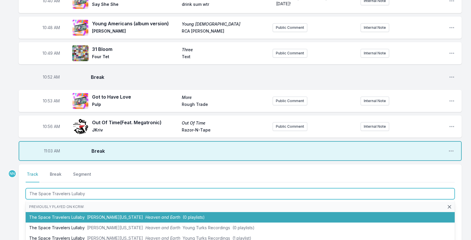
click at [63, 212] on li "The Space Travelers Lullaby [PERSON_NAME][US_STATE] Heaven and Earth (0 playlis…" at bounding box center [240, 217] width 429 height 10
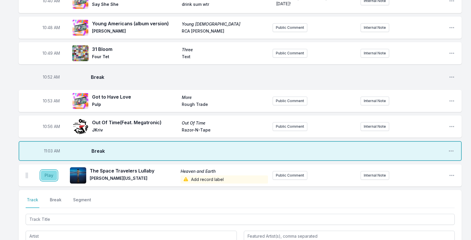
click at [49, 171] on button "Play" at bounding box center [49, 176] width 16 height 10
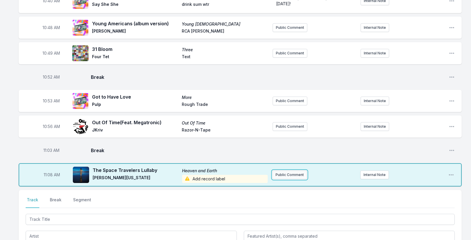
click at [299, 171] on button "Public Comment" at bounding box center [289, 175] width 35 height 9
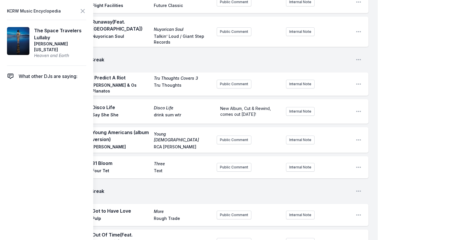
scroll to position [1036, 0]
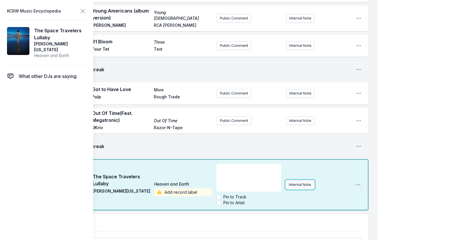
click at [304, 159] on div "11:08 AM The Space Travelers Lullaby Heaven and Earth [PERSON_NAME][US_STATE] A…" at bounding box center [194, 184] width 350 height 51
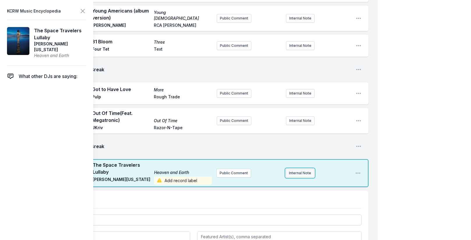
click at [300, 169] on button "Internal Note" at bounding box center [300, 173] width 29 height 9
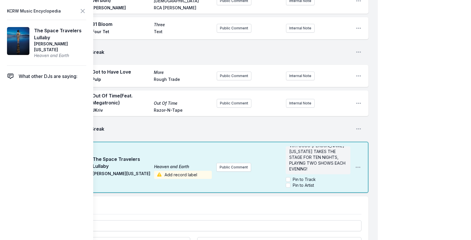
scroll to position [0, 0]
click at [238, 144] on div "Public Comment BLUE NOTE, THE NEWEST MECCA FOR JAZZ HAS LANDED IN [GEOGRAPHIC_D…" at bounding box center [283, 167] width 134 height 47
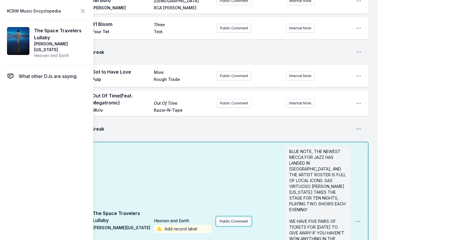
click at [235, 217] on button "Public Comment" at bounding box center [233, 221] width 35 height 9
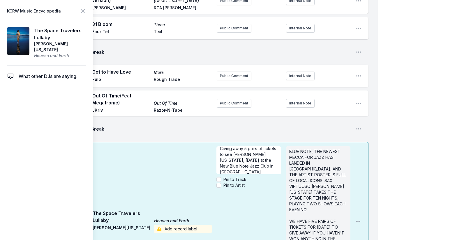
scroll to position [9, 0]
click at [82, 11] on icon at bounding box center [82, 10] width 3 height 3
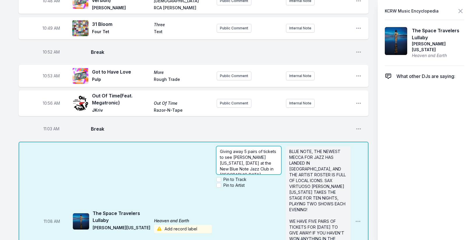
drag, startPoint x: 276, startPoint y: 20, endPoint x: 292, endPoint y: 20, distance: 15.7
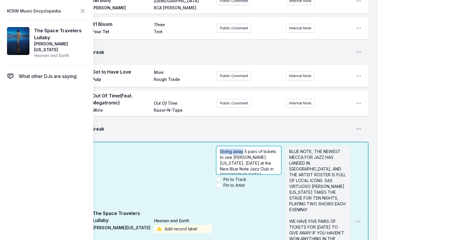
drag, startPoint x: 221, startPoint y: 102, endPoint x: 243, endPoint y: 104, distance: 21.9
click at [243, 149] on span "Giving away 5 pairs of tickets to see [PERSON_NAME][US_STATE], [DATE] at the Ne…" at bounding box center [248, 163] width 57 height 28
click at [84, 11] on icon at bounding box center [82, 11] width 7 height 7
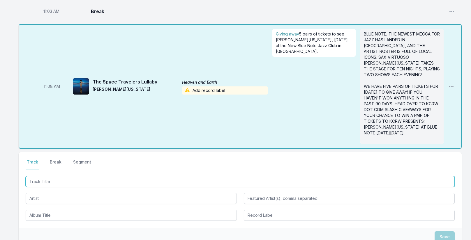
click at [68, 176] on input "Track Title" at bounding box center [240, 181] width 429 height 11
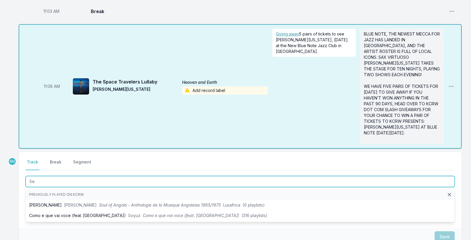
type input "S"
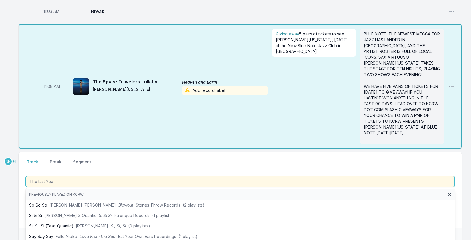
type input "The last Year"
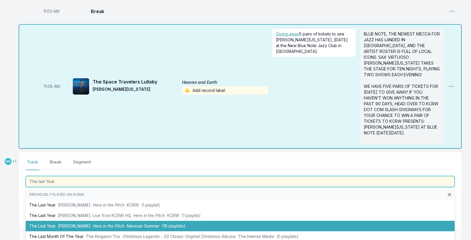
click at [98, 224] on span "Here in the Pitch" at bounding box center [108, 226] width 31 height 5
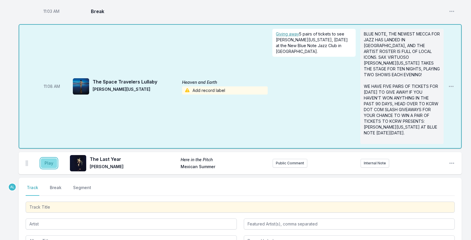
click at [49, 158] on button "Play" at bounding box center [49, 163] width 16 height 10
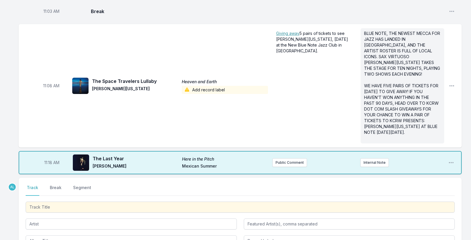
click at [49, 160] on span "11:18 AM" at bounding box center [51, 163] width 15 height 6
click at [44, 157] on input "11:18" at bounding box center [52, 162] width 33 height 11
type input "11:14"
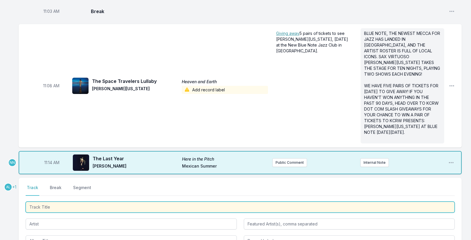
click at [89, 202] on input "Track Title" at bounding box center [240, 207] width 429 height 11
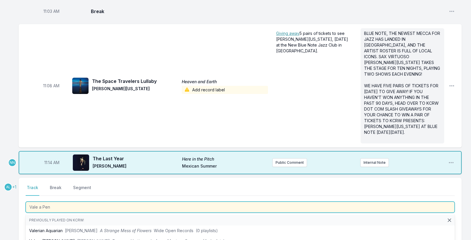
type input "Vale a [PERSON_NAME]"
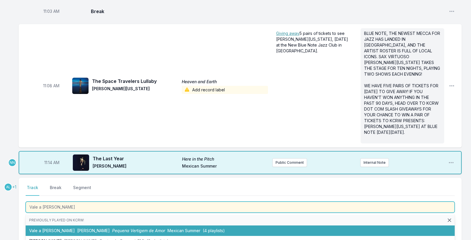
click at [81, 226] on li "Vale a [PERSON_NAME] Pequena Vertigem de Amor Mexican Summer (4 playlists)" at bounding box center [240, 231] width 429 height 10
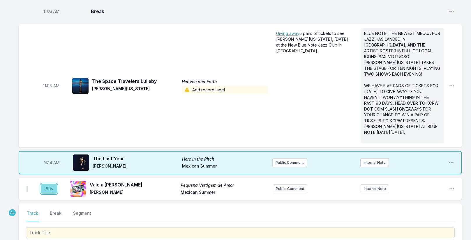
click at [52, 184] on button "Play" at bounding box center [49, 189] width 16 height 10
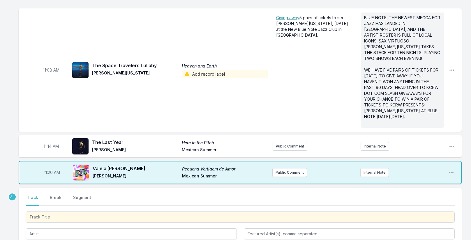
scroll to position [1082, 0]
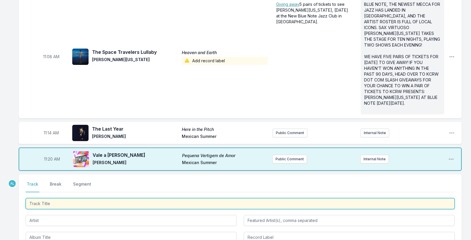
click at [93, 198] on input "Track Title" at bounding box center [240, 203] width 429 height 11
type input "I Want to See the Bright Lights Tonight"
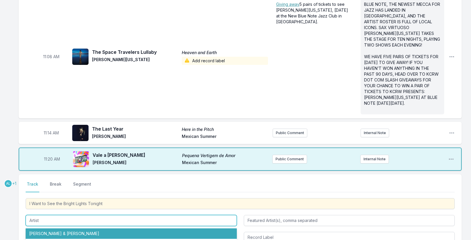
click at [92, 229] on li "[PERSON_NAME] & [PERSON_NAME]" at bounding box center [131, 234] width 211 height 10
type input "[PERSON_NAME] & [PERSON_NAME]"
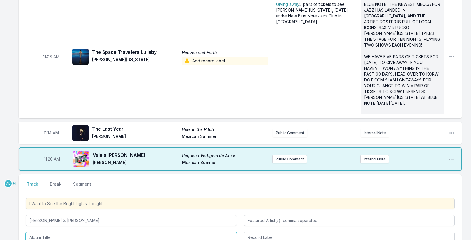
click at [73, 232] on input "Album Title" at bounding box center [131, 237] width 211 height 11
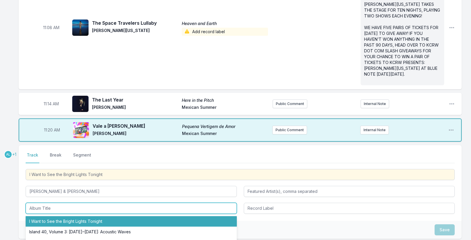
click at [85, 216] on li "I Want to See the Bright Lights Tonight" at bounding box center [131, 221] width 211 height 10
type input "I Want to See the Bright Lights Tonight"
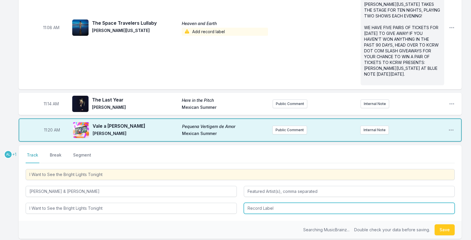
click at [264, 203] on input "Record Label" at bounding box center [349, 208] width 211 height 11
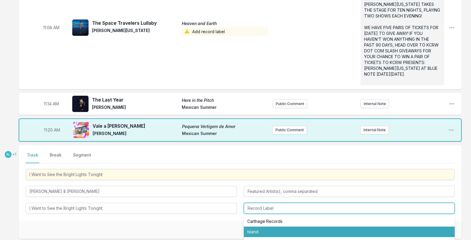
click at [263, 227] on li "Island" at bounding box center [349, 232] width 211 height 10
type input "Island"
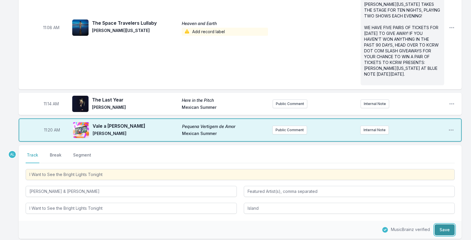
click at [438, 224] on button "Save" at bounding box center [444, 229] width 20 height 11
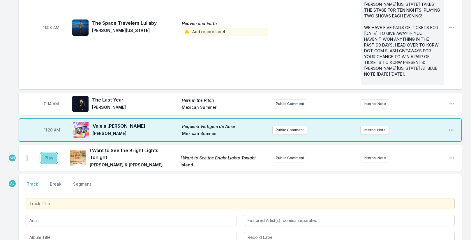
click at [48, 153] on button "Play" at bounding box center [49, 158] width 16 height 10
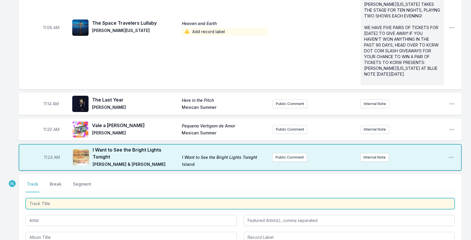
click at [45, 198] on input "Track Title" at bounding box center [240, 203] width 429 height 11
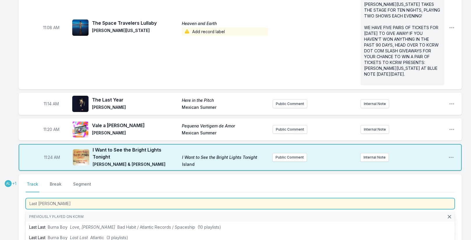
type input "Last Time"
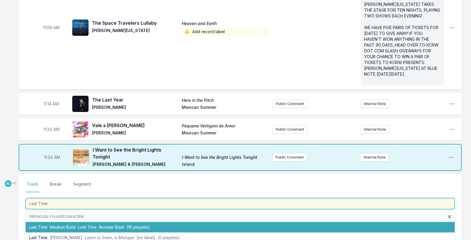
click at [51, 225] on span "Medium Build" at bounding box center [63, 227] width 26 height 5
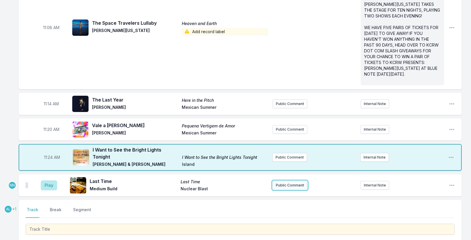
click at [292, 181] on button "Public Comment" at bounding box center [290, 185] width 35 height 9
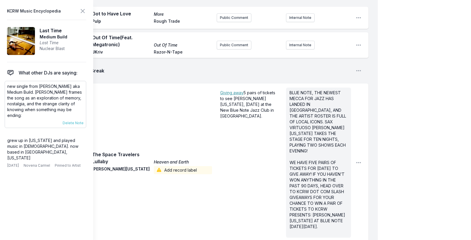
click at [28, 89] on p "new single from [PERSON_NAME] aka Medium Build. [PERSON_NAME] frames the song a…" at bounding box center [45, 101] width 76 height 35
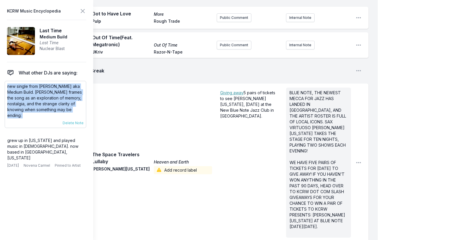
click at [28, 89] on p "new single from [PERSON_NAME] aka Medium Build. [PERSON_NAME] frames the song a…" at bounding box center [45, 101] width 76 height 35
copy div "new single from [PERSON_NAME] aka Medium Build. [PERSON_NAME] frames the song a…"
drag, startPoint x: 236, startPoint y: 201, endPoint x: 226, endPoint y: 183, distance: 20.9
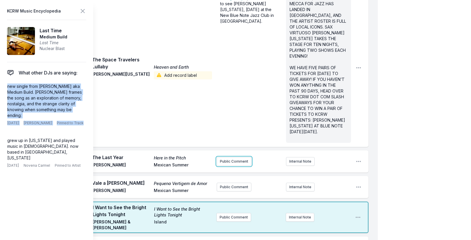
scroll to position [1228, 0]
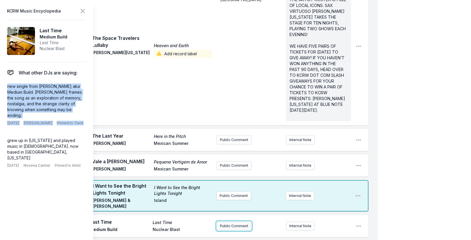
click at [230, 222] on button "Public Comment" at bounding box center [234, 226] width 35 height 9
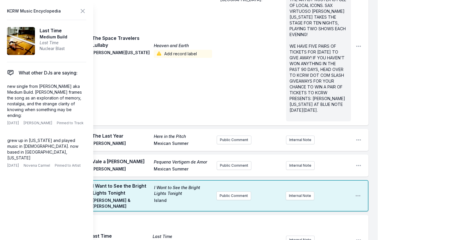
scroll to position [35, 0]
click at [47, 148] on p "grew up in [US_STATE] and played music in [DEMOGRAPHIC_DATA]. now based in [GEO…" at bounding box center [45, 149] width 76 height 23
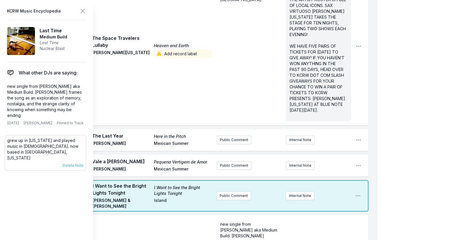
click at [47, 148] on p "grew up in [US_STATE] and played music in [DEMOGRAPHIC_DATA]. now based in [GEO…" at bounding box center [45, 149] width 76 height 23
copy div "grew up in [US_STATE] and played music in [DEMOGRAPHIC_DATA]. now based in [GEO…"
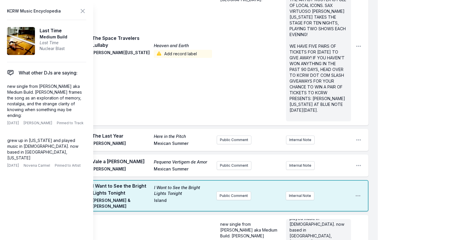
scroll to position [0, 0]
click at [84, 12] on icon at bounding box center [82, 11] width 7 height 7
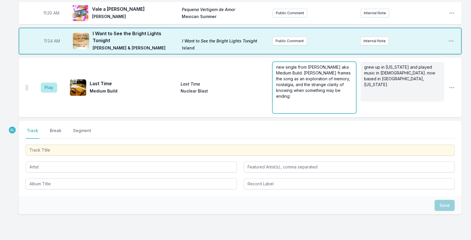
click at [307, 62] on div "new single from [PERSON_NAME] aka Medium Build. [PERSON_NAME] frames the song a…" at bounding box center [315, 87] width 84 height 51
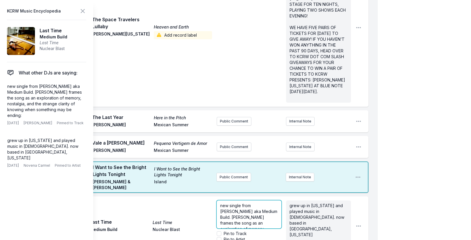
scroll to position [1257, 0]
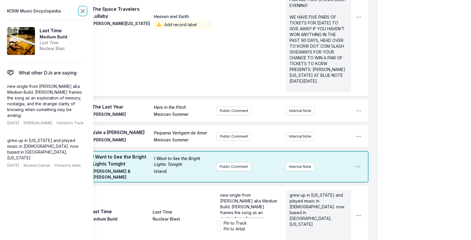
click at [81, 9] on icon at bounding box center [82, 11] width 7 height 7
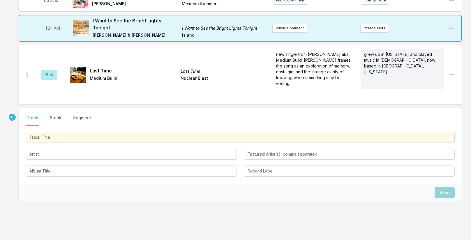
scroll to position [1239, 0]
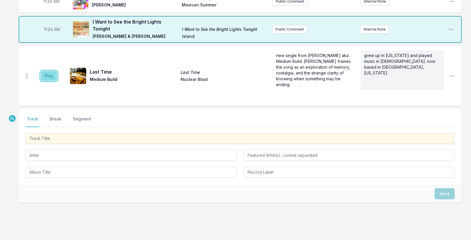
click at [48, 71] on button "Play" at bounding box center [49, 76] width 16 height 10
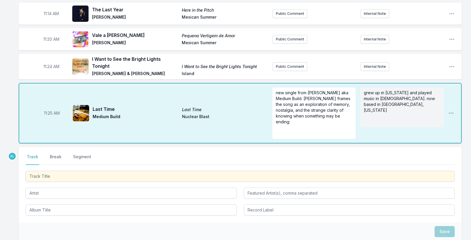
scroll to position [1210, 0]
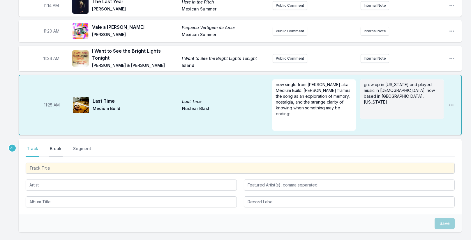
click at [56, 146] on button "Break" at bounding box center [56, 151] width 14 height 11
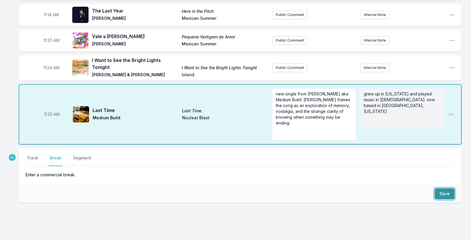
click at [451, 188] on button "Save" at bounding box center [444, 193] width 20 height 11
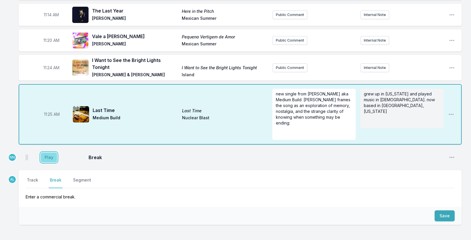
click at [43, 153] on button "Play" at bounding box center [49, 158] width 16 height 10
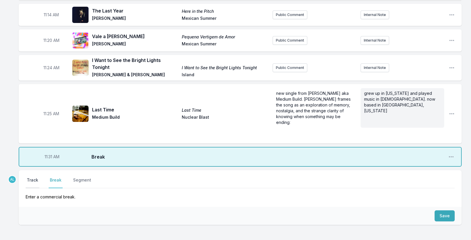
click at [33, 177] on button "Track" at bounding box center [33, 182] width 14 height 11
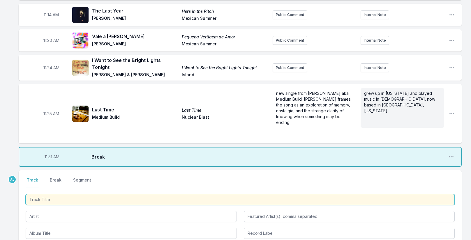
click at [47, 194] on input "Track Title" at bounding box center [240, 199] width 429 height 11
type input "Pirate Radio"
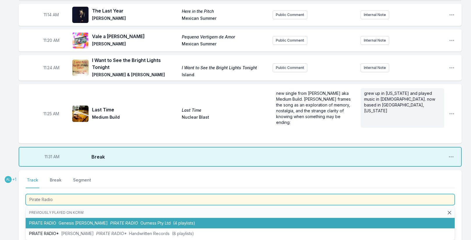
click at [110, 221] on span "PIRATE RADIO" at bounding box center [124, 223] width 28 height 5
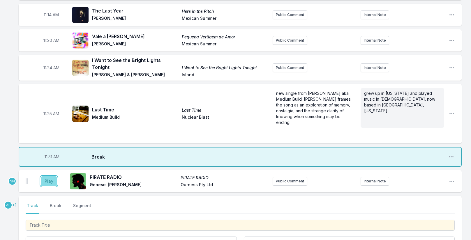
click at [47, 176] on button "Play" at bounding box center [49, 181] width 16 height 10
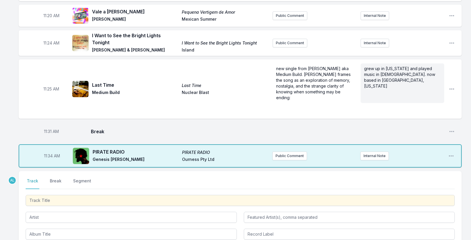
scroll to position [1259, 0]
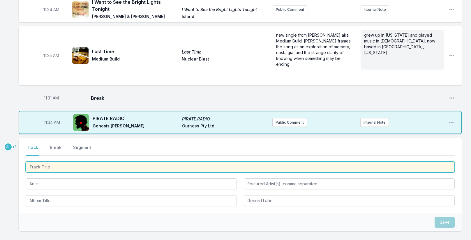
click at [80, 162] on input "Track Title" at bounding box center [240, 167] width 429 height 11
type input "h"
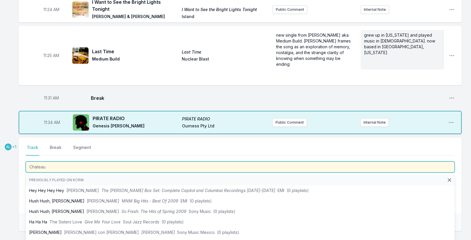
type input "Chateau B"
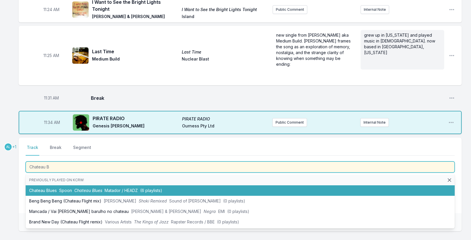
click at [74, 188] on span "Chateau Blues" at bounding box center [88, 190] width 28 height 5
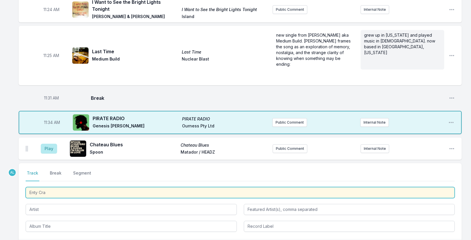
type input "Enty Craz"
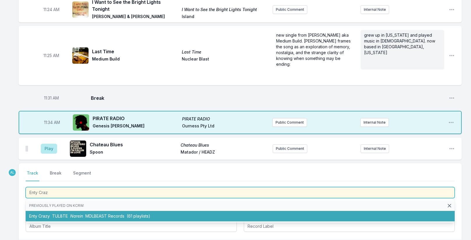
click at [57, 211] on li "Enty Crazy TUL8TE Narein MDLBEAST Records (61 playlists)" at bounding box center [240, 216] width 429 height 10
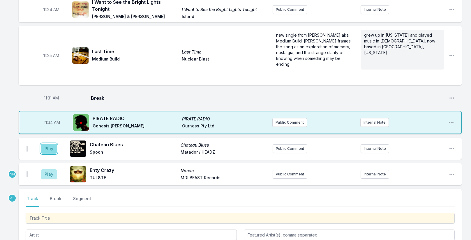
click at [49, 144] on button "Play" at bounding box center [49, 149] width 16 height 10
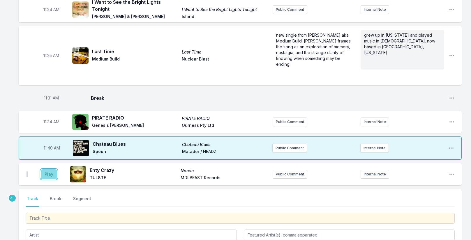
click at [50, 169] on button "Play" at bounding box center [49, 174] width 16 height 10
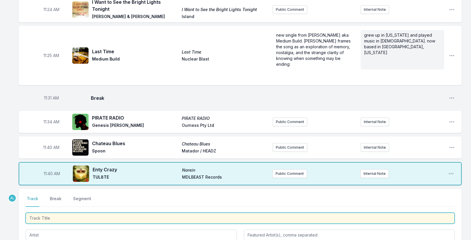
click at [60, 213] on input "Track Title" at bounding box center [240, 218] width 429 height 11
type input "Pharaohs"
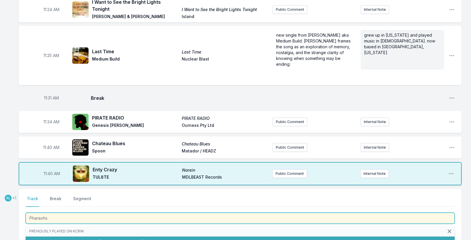
click at [62, 237] on li "Pharaohs SBTRKT SBTRKT Young Turks (36 playlists)" at bounding box center [240, 242] width 429 height 10
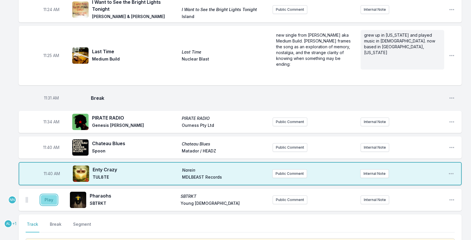
click at [49, 195] on button "Play" at bounding box center [49, 200] width 16 height 10
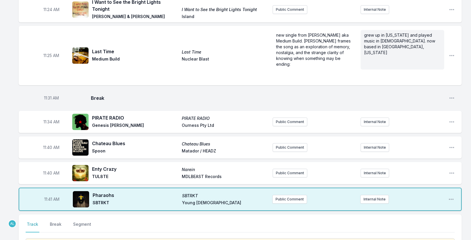
click at [51, 170] on span "11:40 AM" at bounding box center [51, 173] width 16 height 6
click at [44, 168] on input "11:40" at bounding box center [51, 173] width 33 height 11
type input "11:38"
click at [49, 145] on span "11:40 AM" at bounding box center [51, 148] width 16 height 6
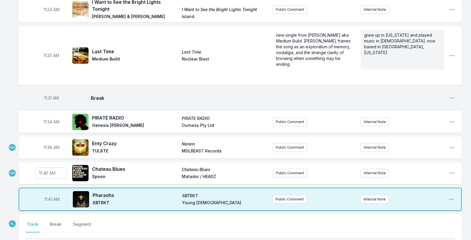
click at [48, 145] on span "11:38 AM" at bounding box center [51, 148] width 16 height 6
type input "03:37"
click at [119, 222] on nav "Track Break Segment" at bounding box center [240, 227] width 429 height 11
drag, startPoint x: 58, startPoint y: 128, endPoint x: 56, endPoint y: 131, distance: 3.3
click at [57, 142] on input "03:37" at bounding box center [51, 147] width 33 height 11
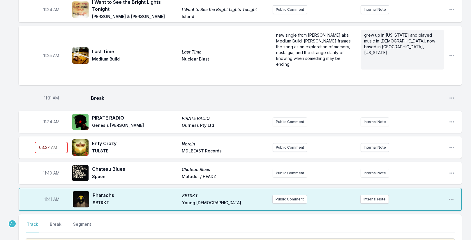
click at [56, 142] on input "03:37" at bounding box center [51, 147] width 33 height 11
click at [55, 142] on input "03:37" at bounding box center [51, 147] width 33 height 11
drag, startPoint x: 55, startPoint y: 126, endPoint x: 41, endPoint y: 131, distance: 14.2
click at [52, 142] on input "03:37" at bounding box center [51, 147] width 33 height 11
click at [47, 142] on input "03:37" at bounding box center [51, 147] width 33 height 11
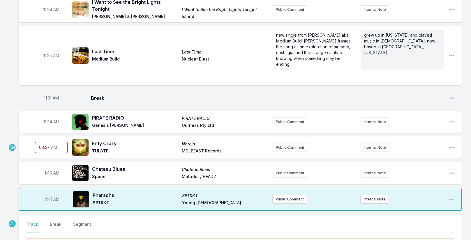
click at [41, 142] on input "03:37" at bounding box center [51, 147] width 33 height 11
type input "11:37"
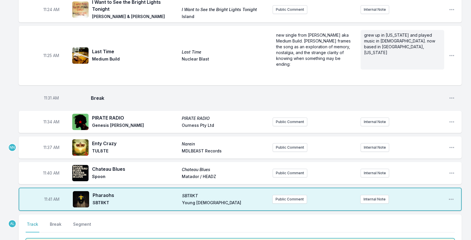
click at [60, 238] on input "Track Title" at bounding box center [240, 243] width 429 height 11
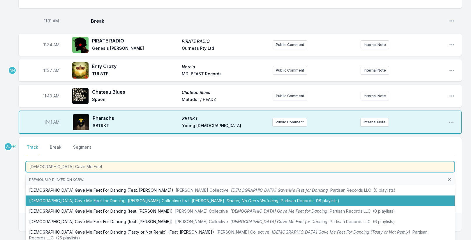
scroll to position [1346, 0]
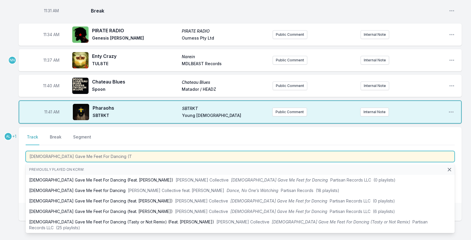
type input "[DEMOGRAPHIC_DATA] Gave Me Feet For Dancing (Ta"
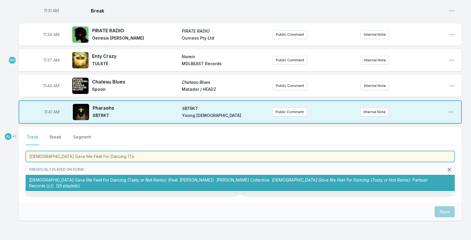
click at [107, 175] on li "[DEMOGRAPHIC_DATA] Gave Me Feet For Dancing (Tasty or Not Remix) (Feat. [PERSON…" at bounding box center [240, 183] width 429 height 16
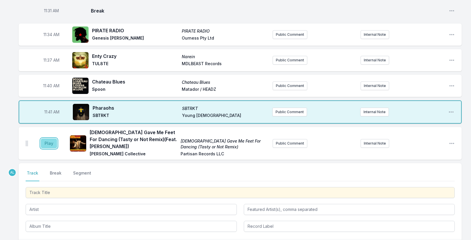
click at [52, 139] on button "Play" at bounding box center [49, 144] width 16 height 10
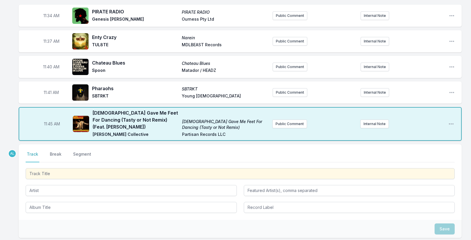
scroll to position [1375, 0]
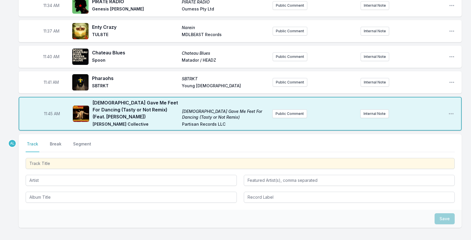
click at [104, 157] on div at bounding box center [240, 163] width 429 height 12
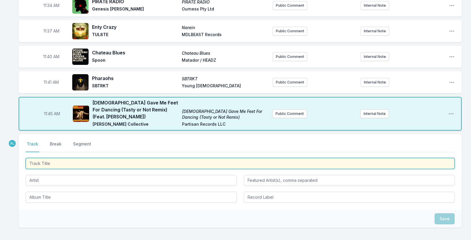
click at [101, 158] on input "Track Title" at bounding box center [240, 163] width 429 height 11
type input "Riders of the Moon"
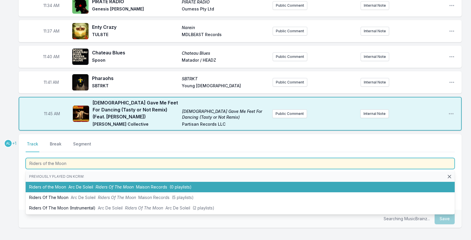
click at [93, 182] on li "Riders of the Moon Arc De Soleil Riders Of The Moon Maison Records (0 playlists)" at bounding box center [240, 187] width 429 height 10
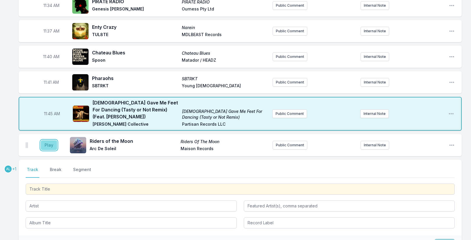
click at [50, 140] on button "Play" at bounding box center [49, 145] width 16 height 10
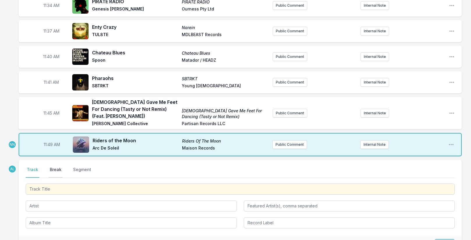
click at [54, 167] on button "Break" at bounding box center [56, 172] width 14 height 11
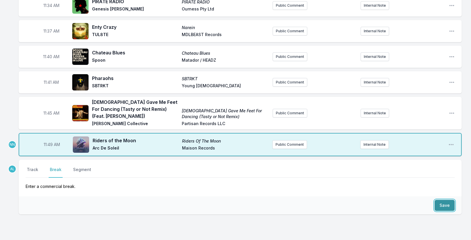
click at [443, 200] on button "Save" at bounding box center [444, 205] width 20 height 11
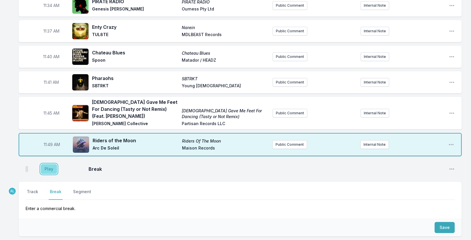
click at [46, 164] on button "Play" at bounding box center [49, 169] width 16 height 10
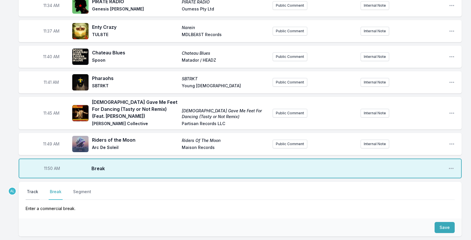
click at [32, 189] on button "Track" at bounding box center [33, 194] width 14 height 11
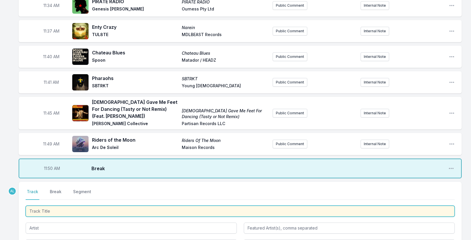
click at [46, 206] on input "Track Title" at bounding box center [240, 211] width 429 height 11
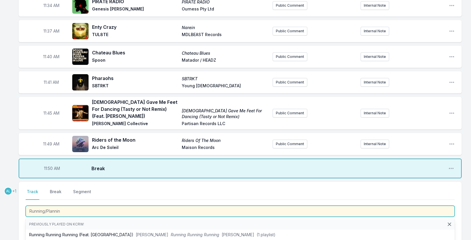
type input "Running/Planning"
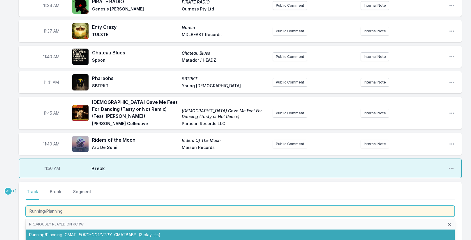
click at [93, 232] on span "EURO-COUNTRY" at bounding box center [95, 234] width 33 height 5
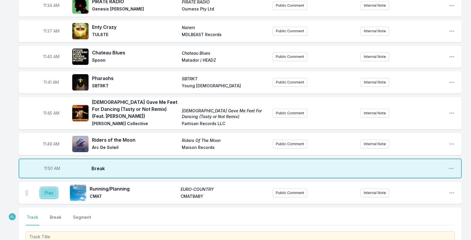
click at [51, 188] on button "Play" at bounding box center [49, 193] width 16 height 10
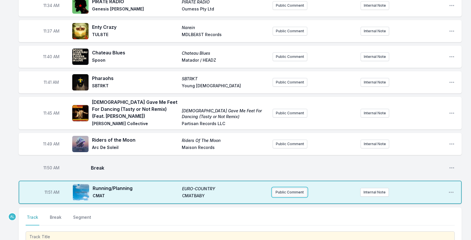
click at [292, 188] on button "Public Comment" at bounding box center [289, 192] width 35 height 9
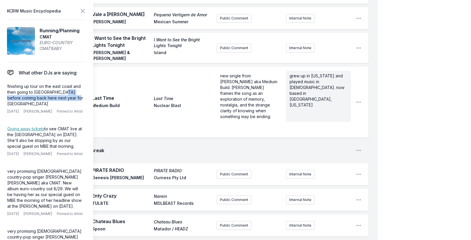
drag, startPoint x: 63, startPoint y: 92, endPoint x: 91, endPoint y: 100, distance: 29.0
click at [91, 100] on aside "KCRW Music Encyclopedia Running/Planning CMAT EURO-COUNTRY CMATBABY What other …" at bounding box center [46, 120] width 93 height 240
copy p "coming back here next year for Coachella"
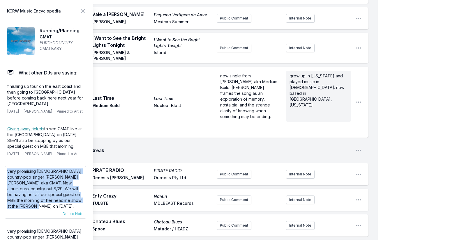
drag, startPoint x: 8, startPoint y: 175, endPoint x: 84, endPoint y: 205, distance: 82.4
click at [84, 205] on div "very promising [DEMOGRAPHIC_DATA] country-pop singer [PERSON_NAME] [PERSON_NAME…" at bounding box center [46, 192] width 82 height 53
copy p "very promising [DEMOGRAPHIC_DATA] country-pop singer [PERSON_NAME] [PERSON_NAME…"
click at [85, 11] on icon at bounding box center [82, 11] width 7 height 7
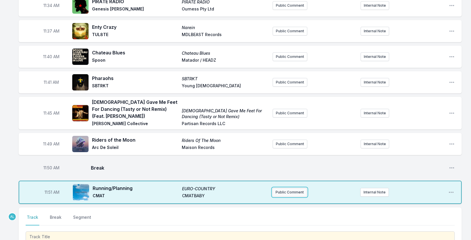
click at [285, 188] on button "Public Comment" at bounding box center [289, 192] width 35 height 9
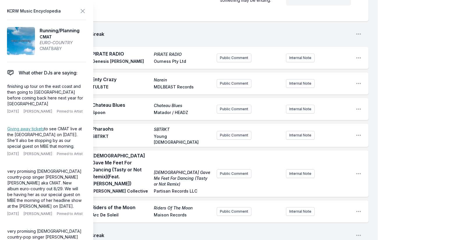
scroll to position [0, 0]
drag, startPoint x: 218, startPoint y: 184, endPoint x: 250, endPoint y: 184, distance: 31.2
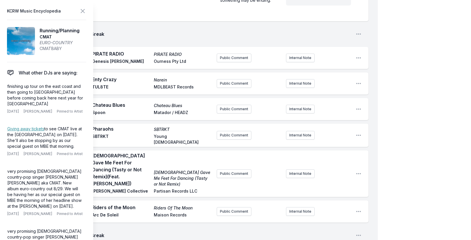
scroll to position [29, 0]
drag, startPoint x: 261, startPoint y: 195, endPoint x: 270, endPoint y: 206, distance: 14.2
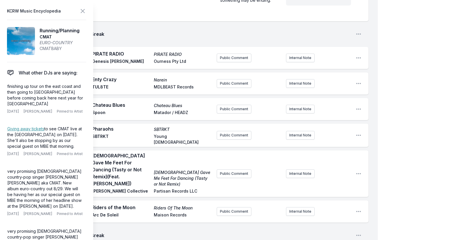
click at [82, 10] on icon at bounding box center [82, 11] width 7 height 7
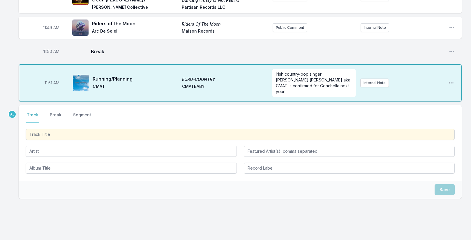
scroll to position [1475, 0]
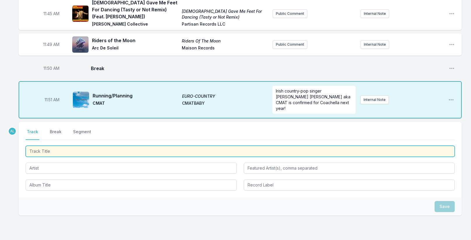
click at [49, 146] on input "Track Title" at bounding box center [240, 151] width 429 height 11
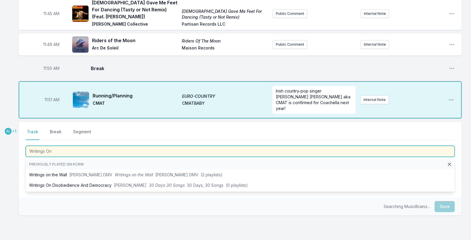
type input "Writings On T"
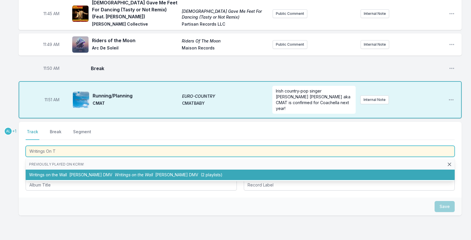
click at [57, 170] on li "Writings on the Wall [PERSON_NAME] DMV Writings on the Wall [PERSON_NAME] DMV (…" at bounding box center [240, 175] width 429 height 10
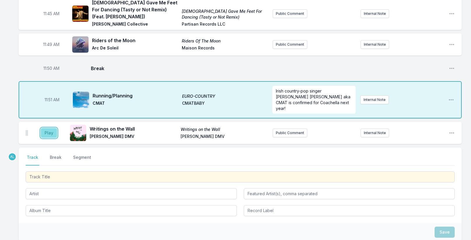
click at [45, 128] on button "Play" at bounding box center [49, 133] width 16 height 10
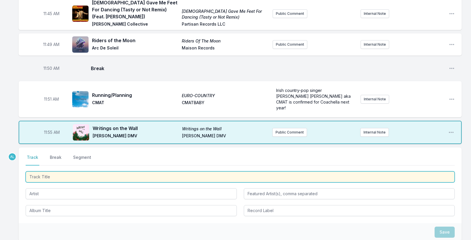
click at [78, 171] on input "Track Title" at bounding box center [240, 176] width 429 height 11
click at [100, 171] on input "Track Title" at bounding box center [240, 176] width 429 height 11
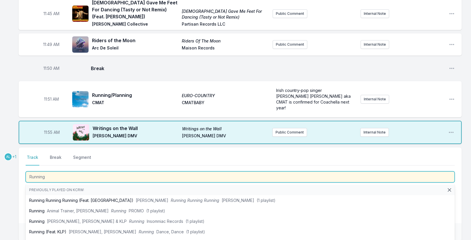
type input "Running"
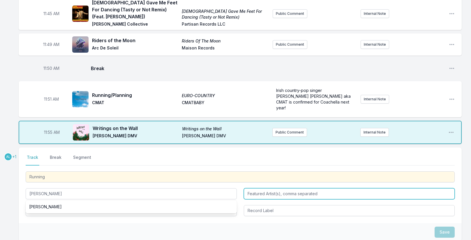
type input "[PERSON_NAME]"
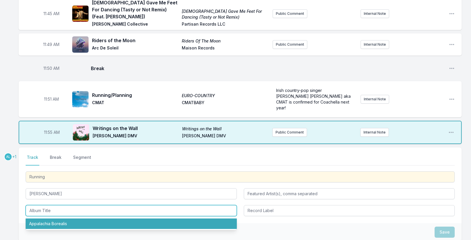
click at [71, 219] on li "Appalachia Borealis" at bounding box center [131, 224] width 211 height 10
type input "Appalachia Borealis"
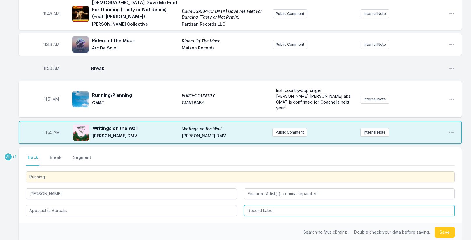
click at [266, 205] on input "Record Label" at bounding box center [349, 210] width 211 height 11
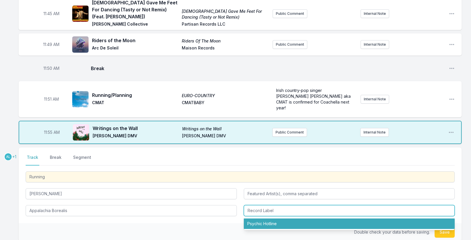
click at [270, 219] on li "Psychic Hotline" at bounding box center [349, 224] width 211 height 10
type input "Psychic Hotline"
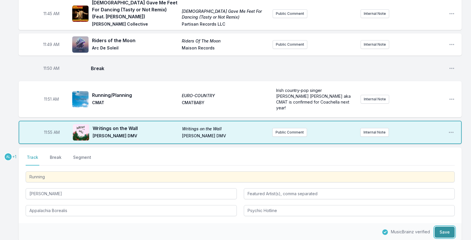
click at [443, 227] on button "Save" at bounding box center [444, 232] width 20 height 11
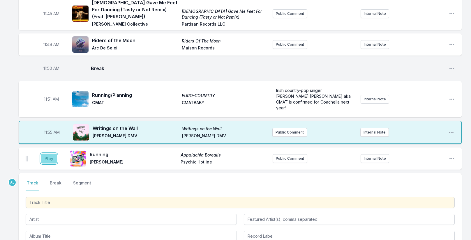
click at [42, 154] on button "Play" at bounding box center [49, 159] width 16 height 10
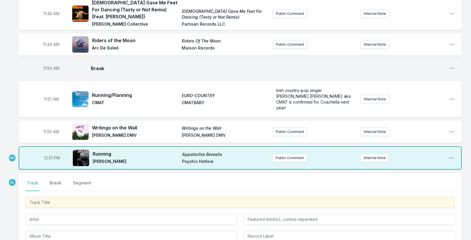
click at [49, 155] on span "12:01 PM" at bounding box center [52, 158] width 16 height 6
click at [49, 153] on input "23:58" at bounding box center [52, 158] width 33 height 11
click at [52, 153] on input "23:58" at bounding box center [52, 158] width 33 height 11
type input "11:58"
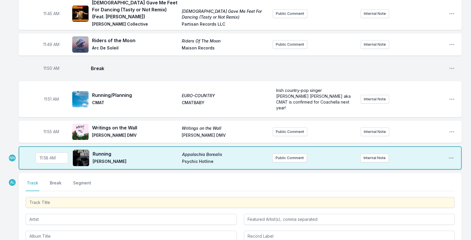
click at [11, 146] on div "NN" at bounding box center [8, 157] width 16 height 23
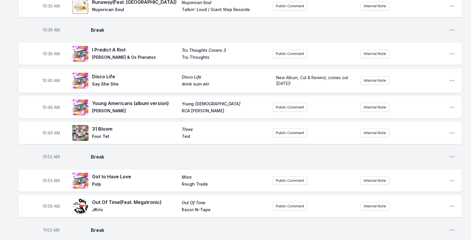
scroll to position [630, 0]
